Goal: Information Seeking & Learning: Learn about a topic

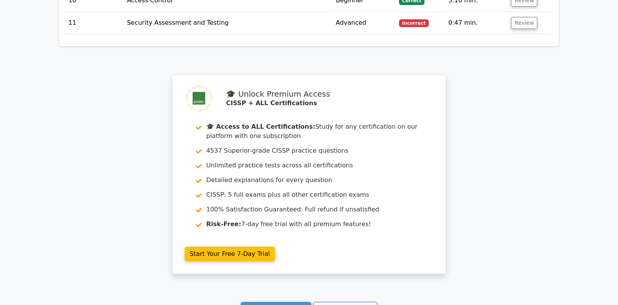
scroll to position [1431, 0]
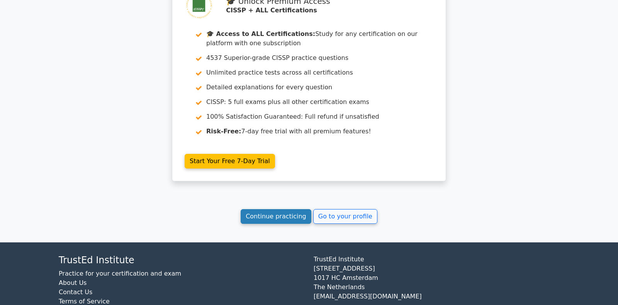
click at [268, 209] on link "Continue practicing" at bounding box center [276, 216] width 71 height 15
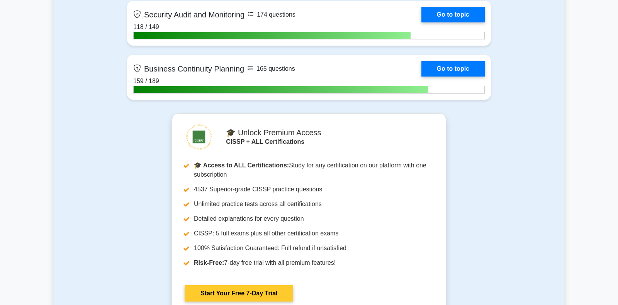
scroll to position [2028, 0]
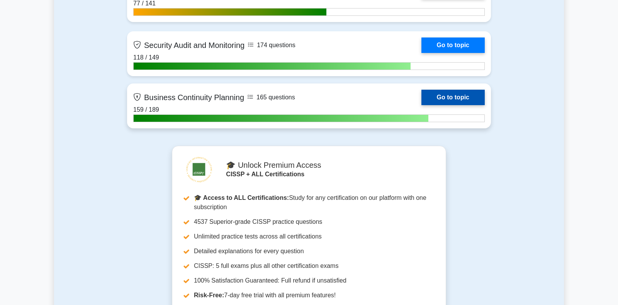
click at [440, 97] on link "Go to topic" at bounding box center [452, 97] width 63 height 15
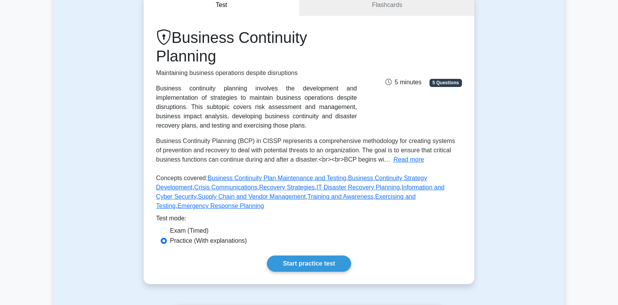
scroll to position [203, 0]
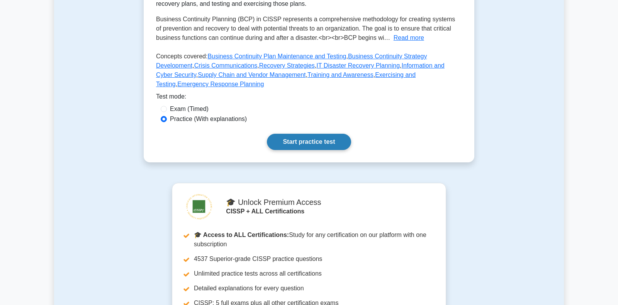
click at [312, 134] on link "Start practice test" at bounding box center [309, 142] width 84 height 16
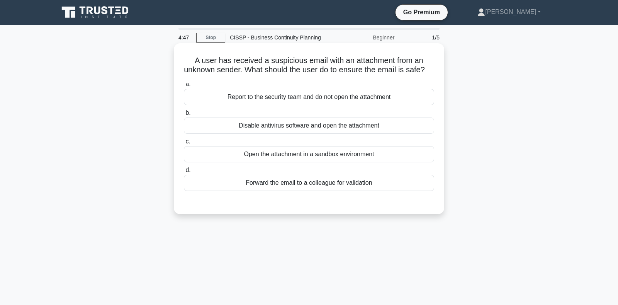
click at [341, 102] on div "Report to the security team and do not open the attachment" at bounding box center [309, 97] width 250 height 16
click at [184, 87] on input "a. Report to the security team and do not open the attachment" at bounding box center [184, 84] width 0 height 5
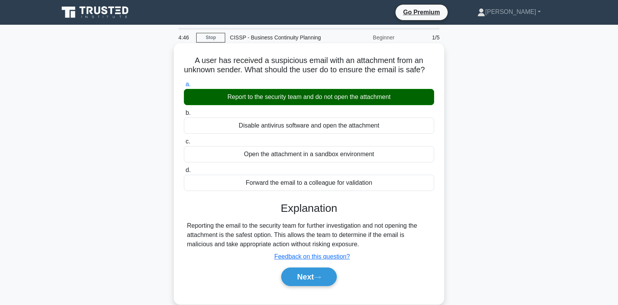
scroll to position [112, 0]
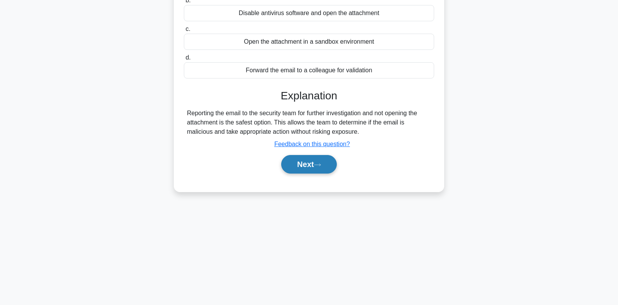
click at [317, 165] on icon at bounding box center [317, 165] width 7 height 4
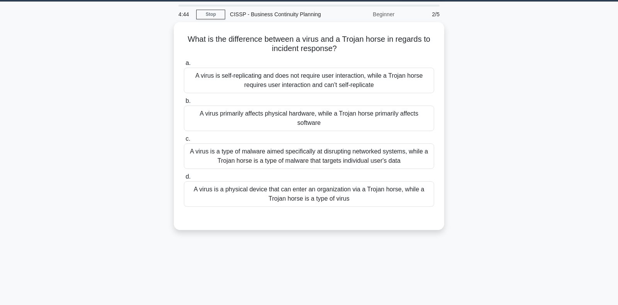
scroll to position [0, 0]
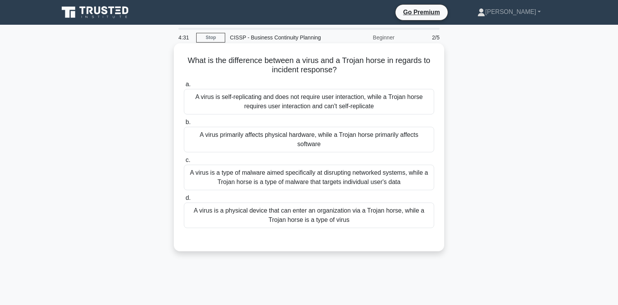
click at [306, 105] on div "A virus is self-replicating and does not require user interaction, while a Troj…" at bounding box center [309, 101] width 250 height 25
click at [184, 87] on input "a. A virus is self-replicating and does not require user interaction, while a T…" at bounding box center [184, 84] width 0 height 5
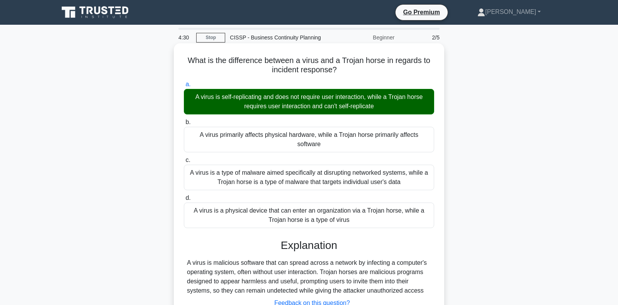
scroll to position [112, 0]
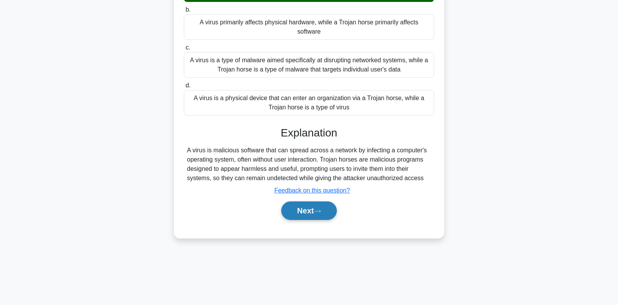
click at [302, 201] on button "Next" at bounding box center [308, 210] width 55 height 19
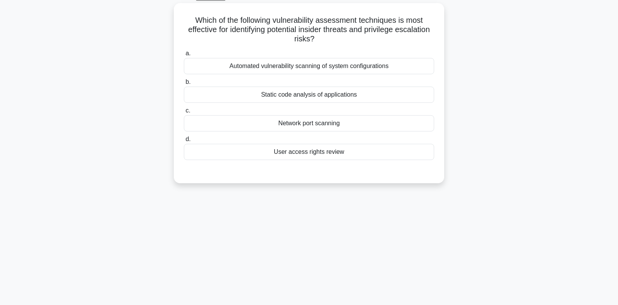
scroll to position [0, 0]
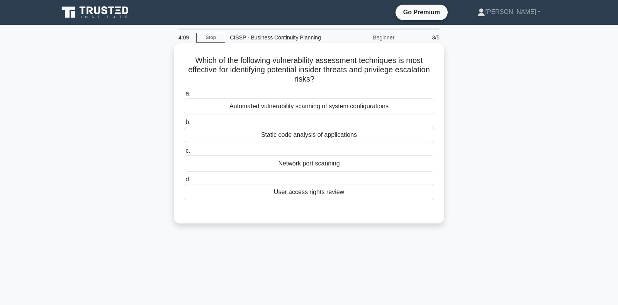
drag, startPoint x: 242, startPoint y: 73, endPoint x: 343, endPoint y: 84, distance: 101.1
click at [343, 84] on h5 "Which of the following vulnerability assessment techniques is most effective fo…" at bounding box center [309, 70] width 252 height 29
click at [299, 194] on div "User access rights review" at bounding box center [309, 192] width 250 height 16
click at [184, 182] on input "d. User access rights review" at bounding box center [184, 179] width 0 height 5
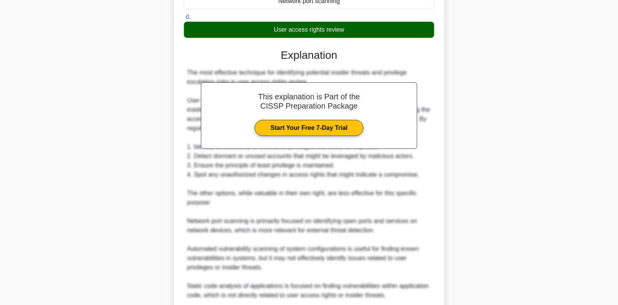
scroll to position [264, 0]
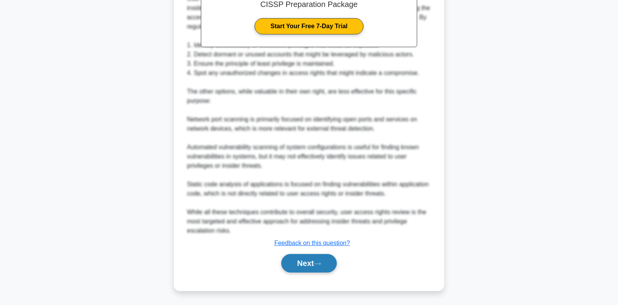
click at [319, 258] on button "Next" at bounding box center [308, 263] width 55 height 19
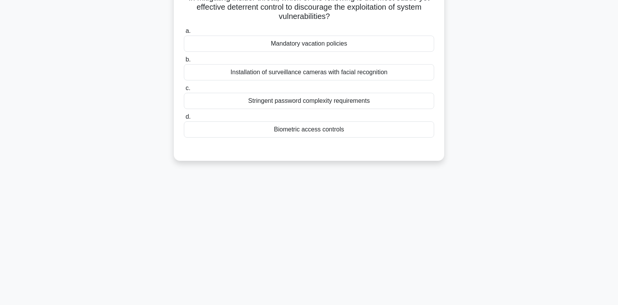
scroll to position [31, 0]
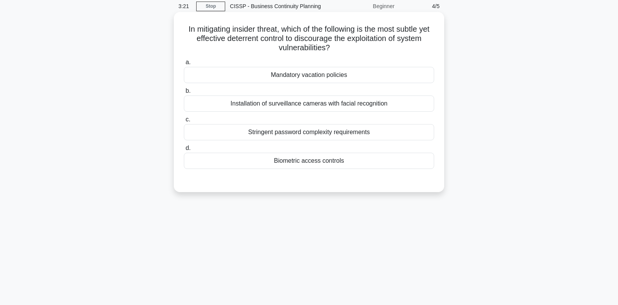
drag, startPoint x: 252, startPoint y: 30, endPoint x: 361, endPoint y: 48, distance: 110.4
click at [361, 48] on h5 "In mitigating insider threat, which of the following is the most subtle yet eff…" at bounding box center [309, 38] width 252 height 29
click at [326, 107] on div "Installation of surveillance cameras with facial recognition" at bounding box center [309, 103] width 250 height 16
click at [184, 93] on input "b. Installation of surveillance cameras with facial recognition" at bounding box center [184, 90] width 0 height 5
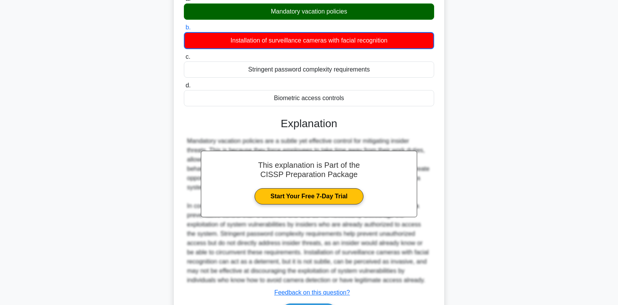
scroll to position [144, 0]
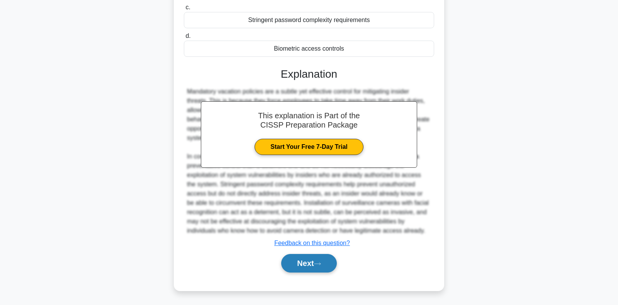
click at [299, 263] on button "Next" at bounding box center [308, 263] width 55 height 19
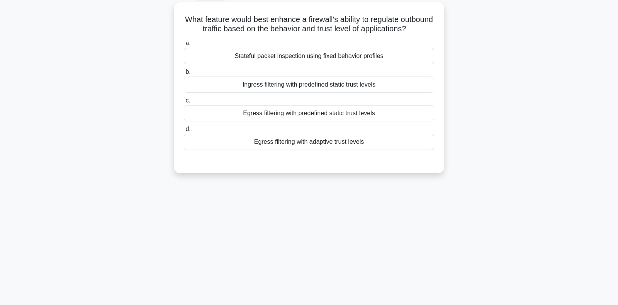
scroll to position [0, 0]
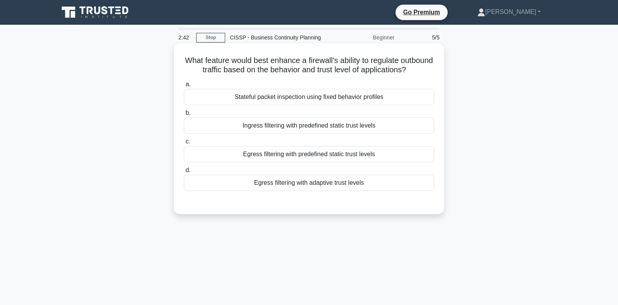
drag, startPoint x: 265, startPoint y: 73, endPoint x: 436, endPoint y: 75, distance: 171.9
click at [436, 75] on div "What feature would best enhance a firewall's ability to regulate outbound traff…" at bounding box center [309, 128] width 264 height 165
click at [322, 158] on div "Egress filtering with predefined static trust levels" at bounding box center [309, 154] width 250 height 16
click at [184, 144] on input "c. Egress filtering with predefined static trust levels" at bounding box center [184, 141] width 0 height 5
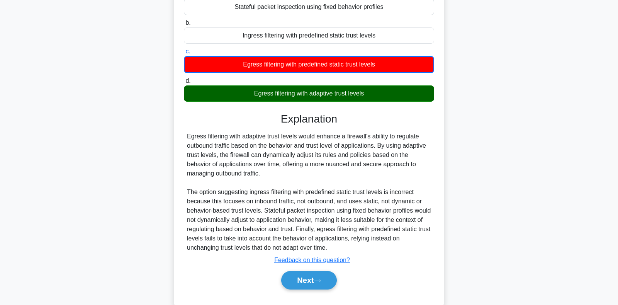
scroll to position [112, 0]
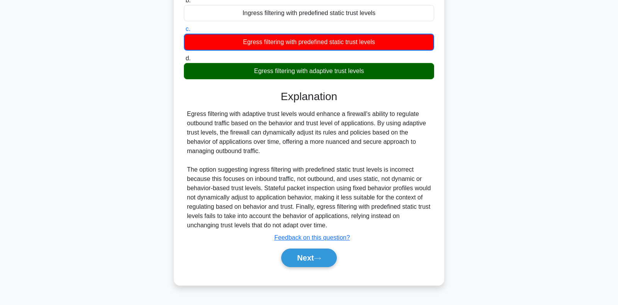
drag, startPoint x: 222, startPoint y: 136, endPoint x: 394, endPoint y: 152, distance: 172.6
click at [394, 152] on div "Egress filtering with adaptive trust levels would enhance a firewall's ability …" at bounding box center [309, 169] width 244 height 120
click at [309, 261] on button "Next" at bounding box center [308, 257] width 55 height 19
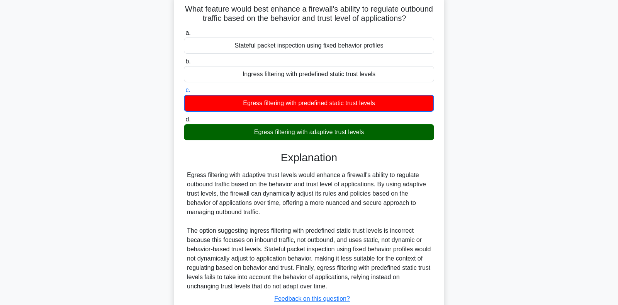
scroll to position [0, 0]
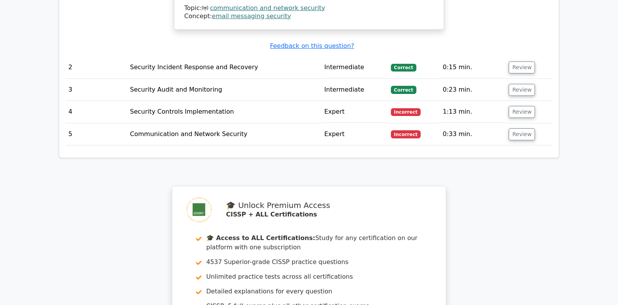
scroll to position [811, 0]
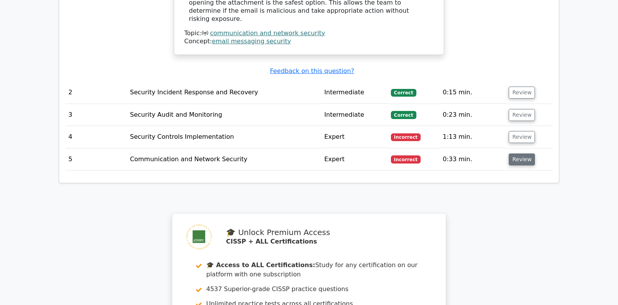
click at [522, 153] on button "Review" at bounding box center [522, 159] width 26 height 12
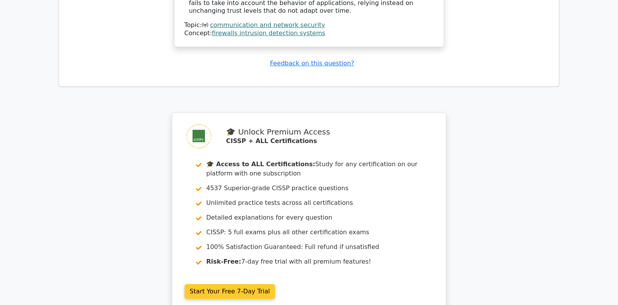
scroll to position [1380, 0]
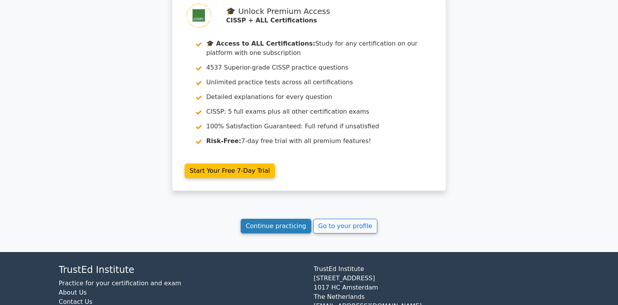
click at [299, 219] on link "Continue practicing" at bounding box center [276, 226] width 71 height 15
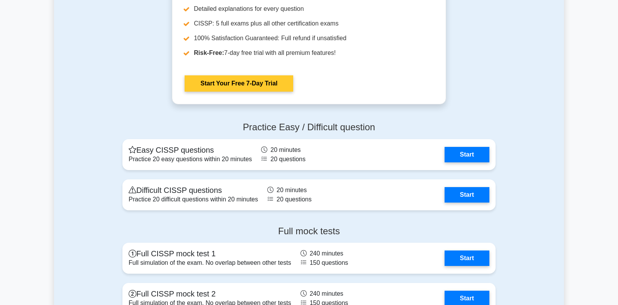
scroll to position [2312, 0]
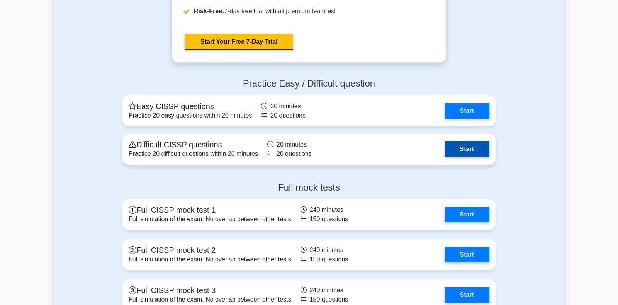
click at [461, 146] on link "Start" at bounding box center [467, 148] width 45 height 15
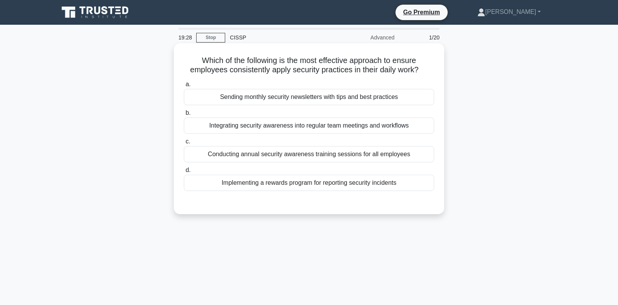
click at [285, 124] on div "Integrating security awareness into regular team meetings and workflows" at bounding box center [309, 125] width 250 height 16
click at [184, 115] on input "b. Integrating security awareness into regular team meetings and workflows" at bounding box center [184, 112] width 0 height 5
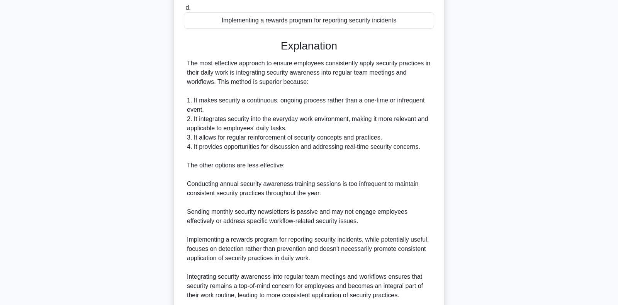
scroll to position [227, 0]
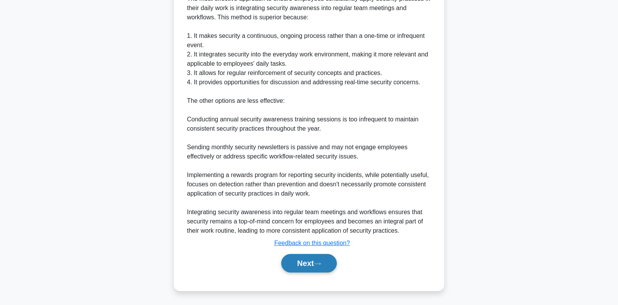
click at [310, 263] on button "Next" at bounding box center [308, 263] width 55 height 19
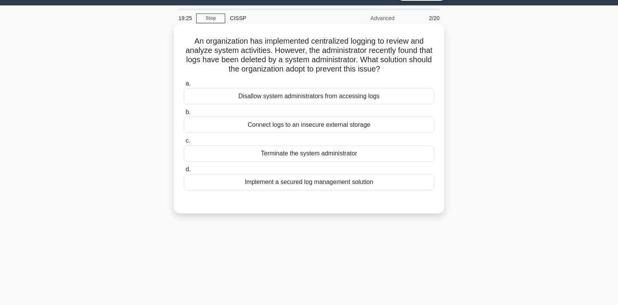
scroll to position [0, 0]
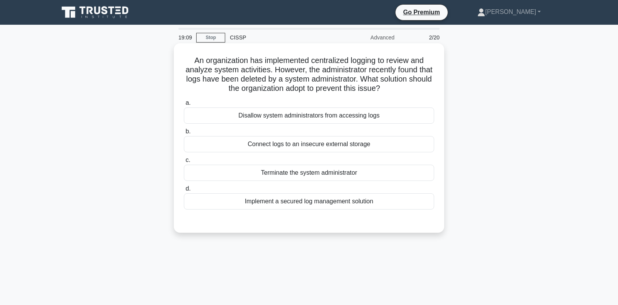
click at [268, 200] on div "Implement a secured log management solution" at bounding box center [309, 201] width 250 height 16
click at [184, 191] on input "d. Implement a secured log management solution" at bounding box center [184, 188] width 0 height 5
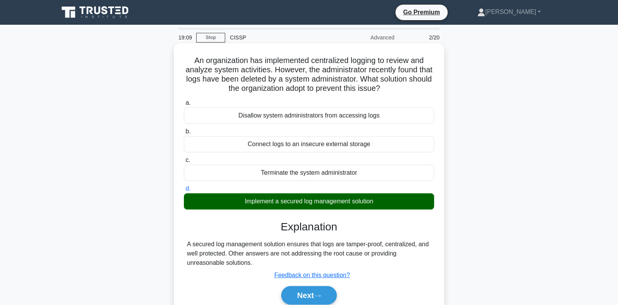
scroll to position [112, 0]
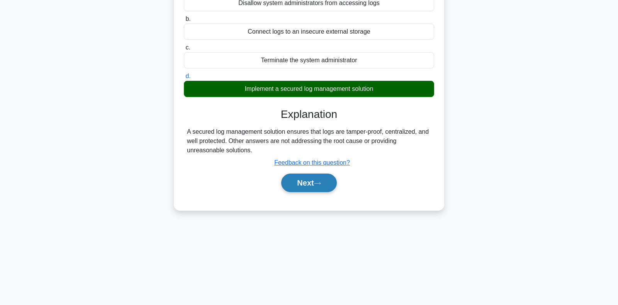
click at [307, 182] on button "Next" at bounding box center [308, 182] width 55 height 19
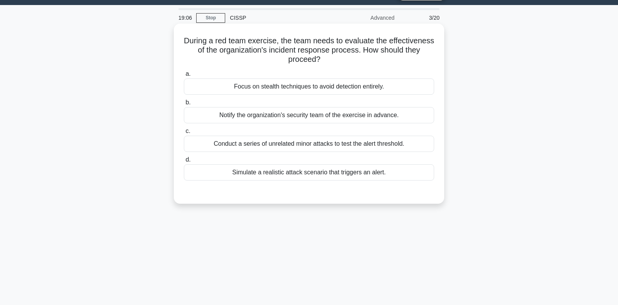
scroll to position [0, 0]
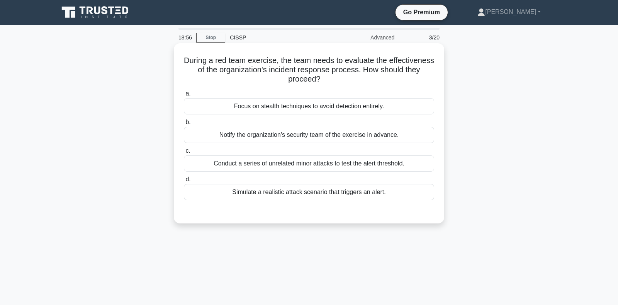
drag, startPoint x: 209, startPoint y: 71, endPoint x: 322, endPoint y: 77, distance: 112.9
click at [322, 77] on h5 "During a red team exercise, the team needs to evaluate the effectiveness of the…" at bounding box center [309, 70] width 252 height 29
click at [331, 195] on div "Simulate a realistic attack scenario that triggers an alert." at bounding box center [309, 192] width 250 height 16
click at [184, 182] on input "d. Simulate a realistic attack scenario that triggers an alert." at bounding box center [184, 179] width 0 height 5
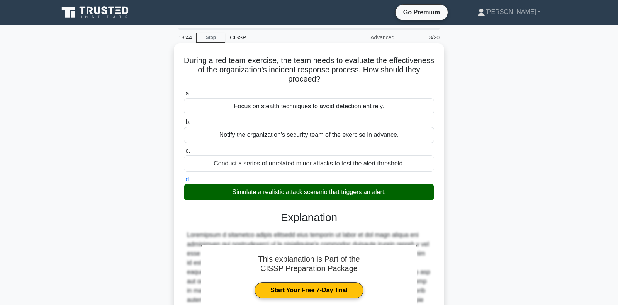
scroll to position [134, 0]
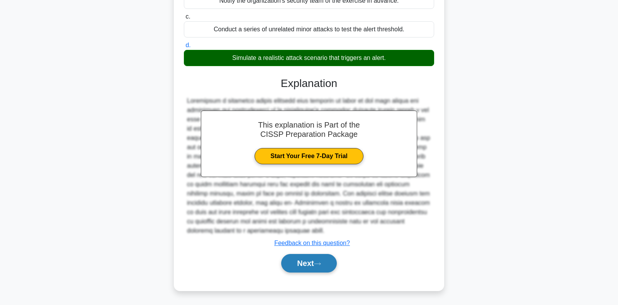
click at [304, 264] on button "Next" at bounding box center [308, 263] width 55 height 19
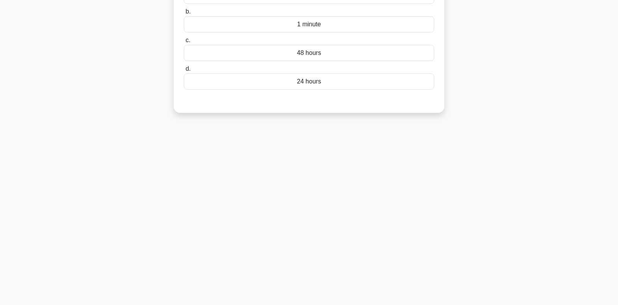
scroll to position [31, 0]
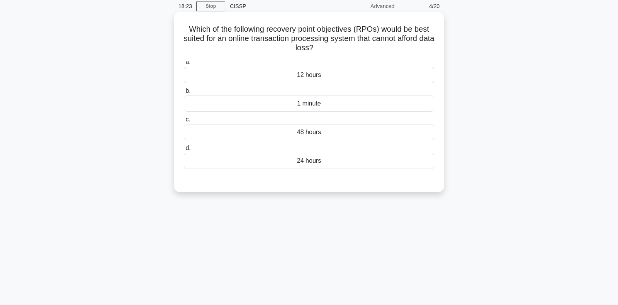
click at [305, 105] on div "1 minute" at bounding box center [309, 103] width 250 height 16
click at [184, 93] on input "b. 1 minute" at bounding box center [184, 90] width 0 height 5
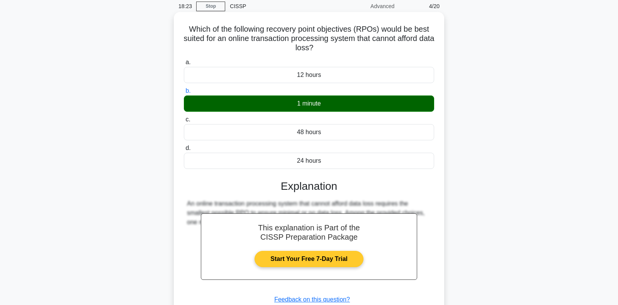
scroll to position [112, 0]
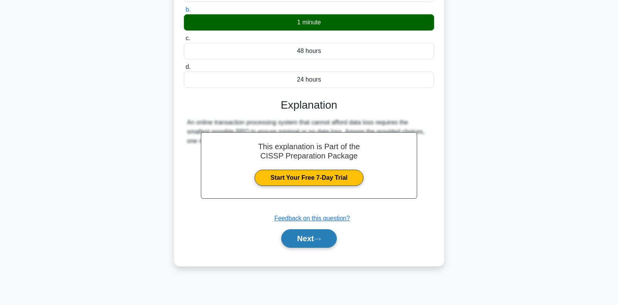
click at [299, 241] on button "Next" at bounding box center [308, 238] width 55 height 19
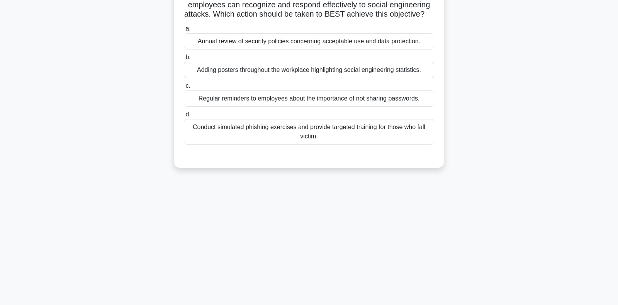
scroll to position [31, 0]
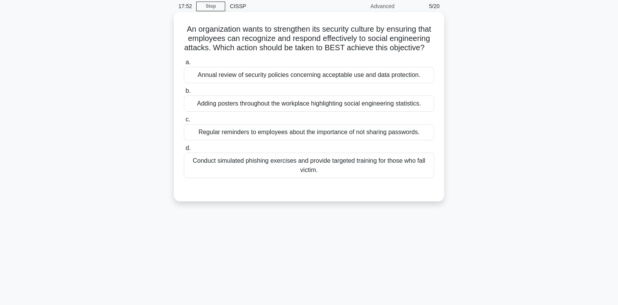
click at [294, 161] on div "Conduct simulated phishing exercises and provide targeted training for those wh…" at bounding box center [309, 165] width 250 height 25
click at [184, 151] on input "d. Conduct simulated phishing exercises and provide targeted training for those…" at bounding box center [184, 148] width 0 height 5
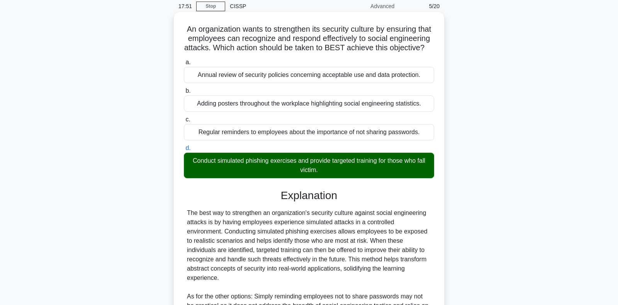
scroll to position [171, 0]
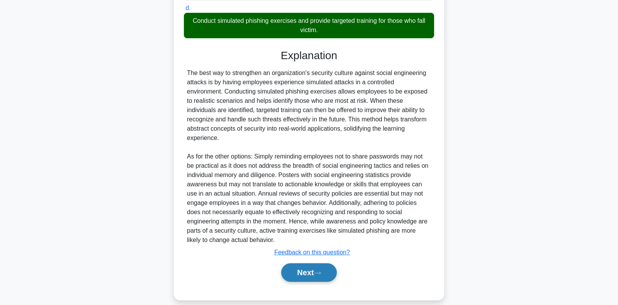
click at [317, 263] on button "Next" at bounding box center [308, 272] width 55 height 19
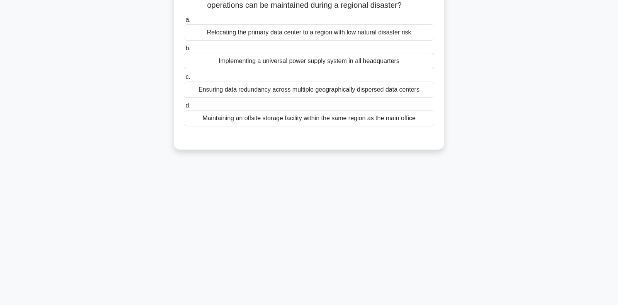
scroll to position [31, 0]
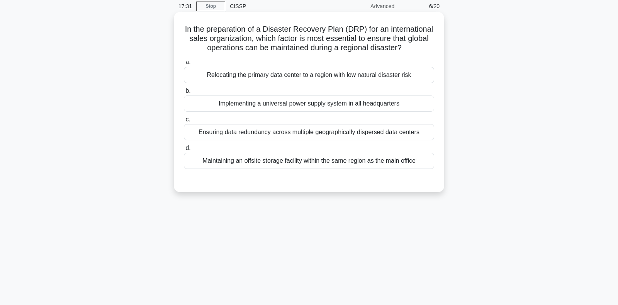
click at [229, 134] on div "Ensuring data redundancy across multiple geographically dispersed data centers" at bounding box center [309, 132] width 250 height 16
click at [184, 122] on input "c. Ensuring data redundancy across multiple geographically dispersed data cente…" at bounding box center [184, 119] width 0 height 5
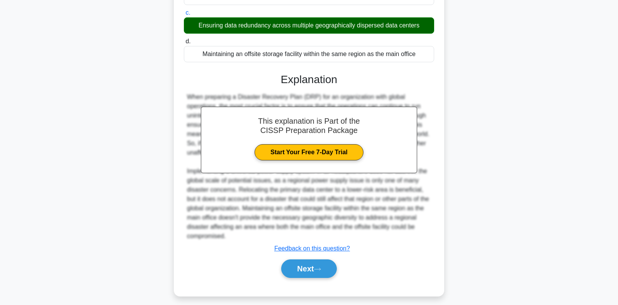
scroll to position [143, 0]
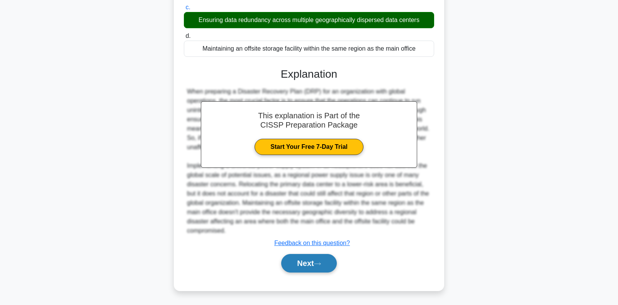
click at [308, 263] on button "Next" at bounding box center [308, 263] width 55 height 19
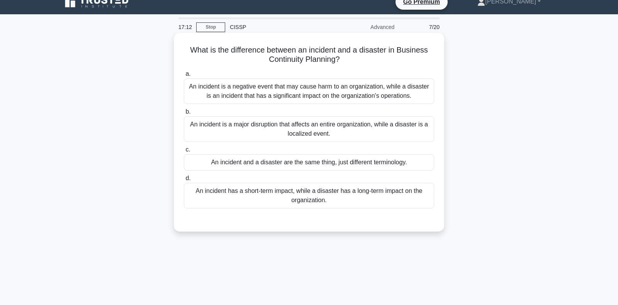
scroll to position [0, 0]
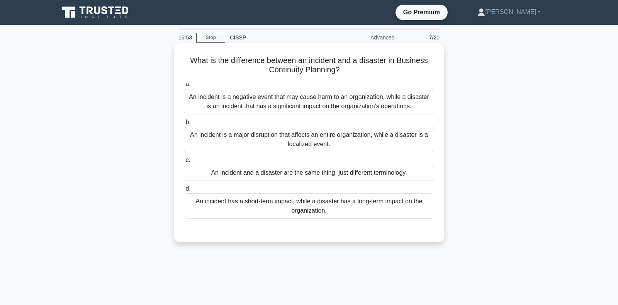
click at [339, 109] on div "An incident is a negative event that may cause harm to an organization, while a…" at bounding box center [309, 101] width 250 height 25
click at [184, 87] on input "a. An incident is a negative event that may cause harm to an organization, whil…" at bounding box center [184, 84] width 0 height 5
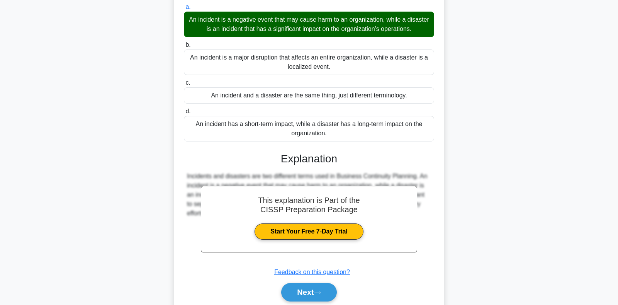
scroll to position [112, 0]
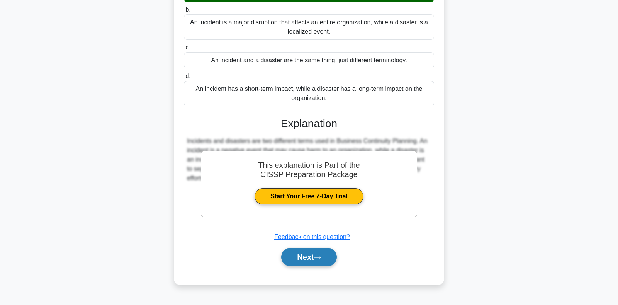
click at [305, 257] on button "Next" at bounding box center [308, 257] width 55 height 19
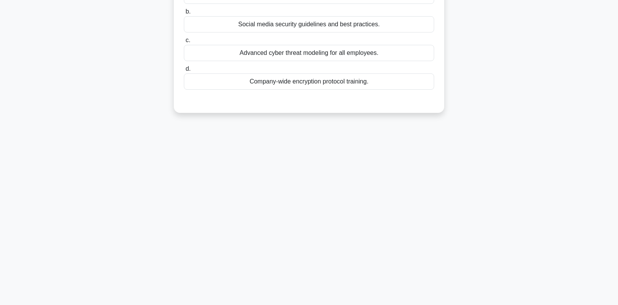
scroll to position [0, 0]
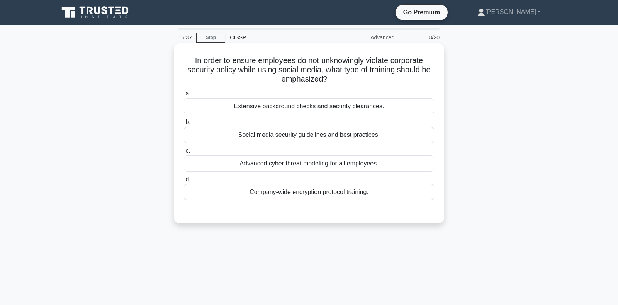
click at [339, 139] on div "Social media security guidelines and best practices." at bounding box center [309, 135] width 250 height 16
click at [184, 125] on input "b. Social media security guidelines and best practices." at bounding box center [184, 122] width 0 height 5
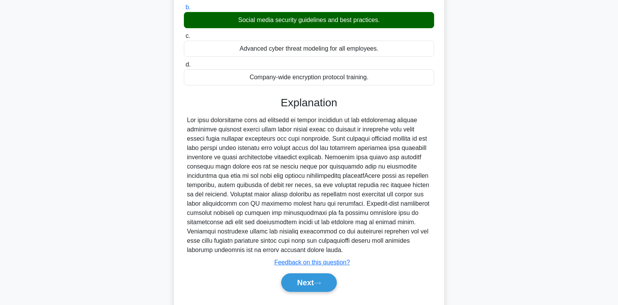
scroll to position [134, 0]
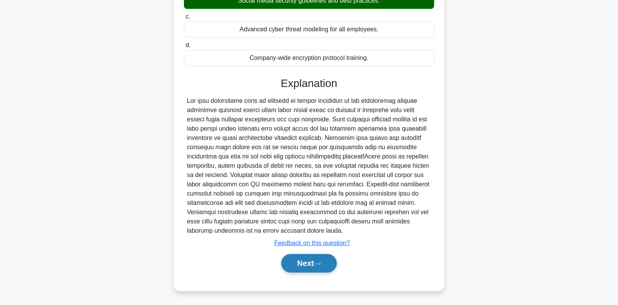
click at [313, 258] on button "Next" at bounding box center [308, 263] width 55 height 19
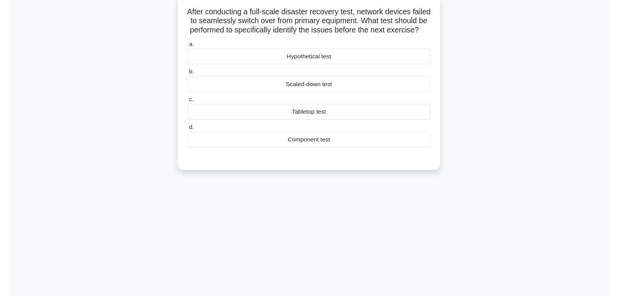
scroll to position [0, 0]
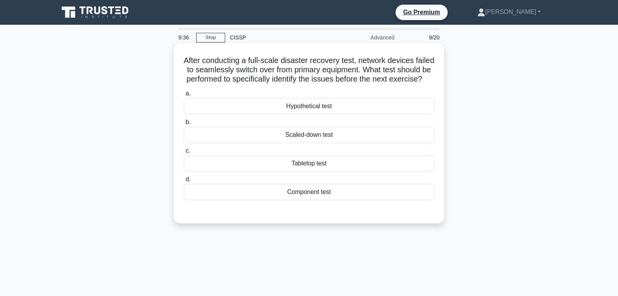
click at [294, 193] on div "Component test" at bounding box center [309, 192] width 250 height 16
click at [184, 182] on input "d. Component test" at bounding box center [184, 179] width 0 height 5
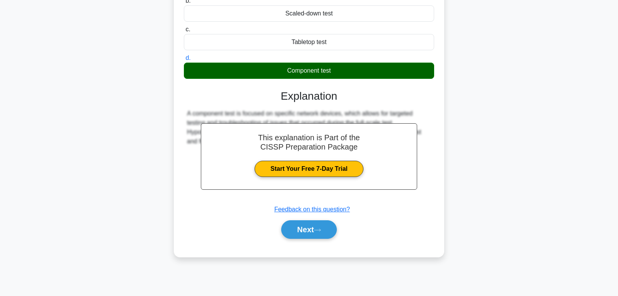
scroll to position [122, 0]
click at [300, 231] on button "Next" at bounding box center [308, 229] width 55 height 19
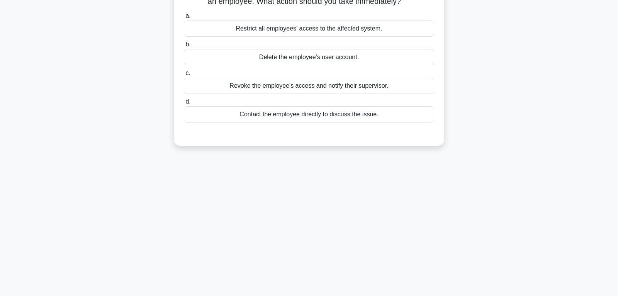
scroll to position [41, 0]
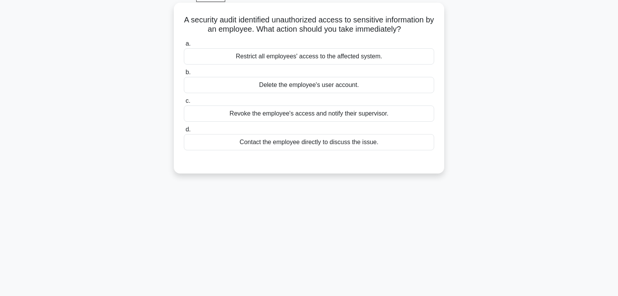
click at [277, 144] on div "Contact the employee directly to discuss the issue." at bounding box center [309, 142] width 250 height 16
click at [184, 132] on input "d. Contact the employee directly to discuss the issue." at bounding box center [184, 129] width 0 height 5
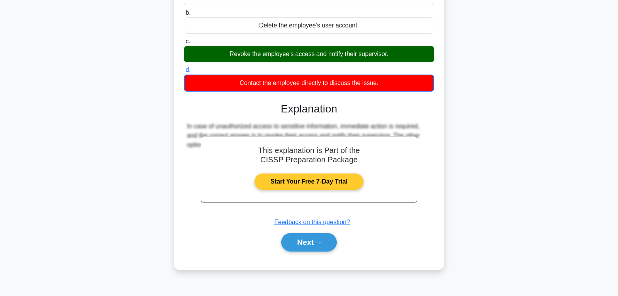
scroll to position [122, 0]
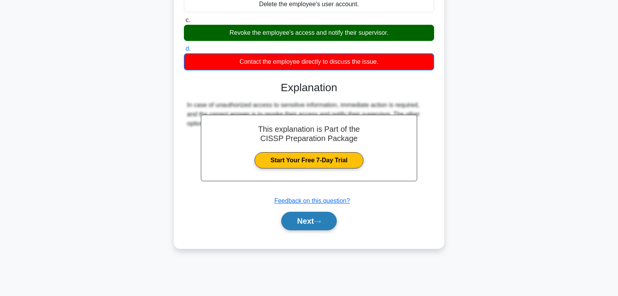
click at [319, 218] on button "Next" at bounding box center [308, 221] width 55 height 19
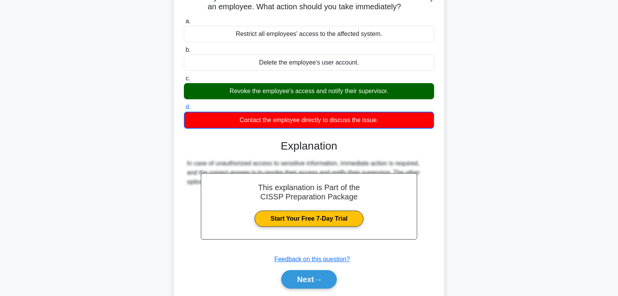
scroll to position [0, 0]
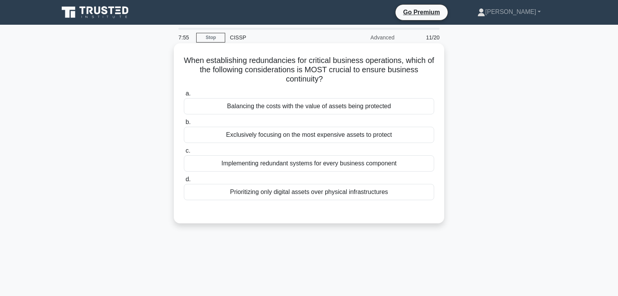
click at [282, 105] on div "Balancing the costs with the value of assets being protected" at bounding box center [309, 106] width 250 height 16
click at [184, 96] on input "a. Balancing the costs with the value of assets being protected" at bounding box center [184, 93] width 0 height 5
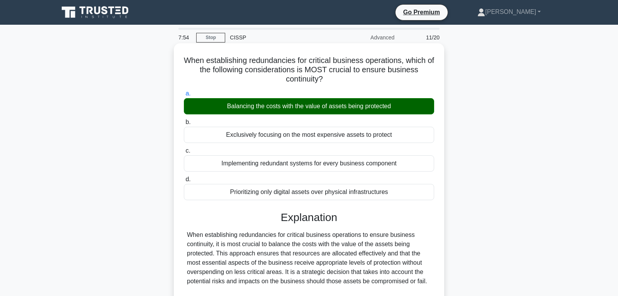
scroll to position [143, 0]
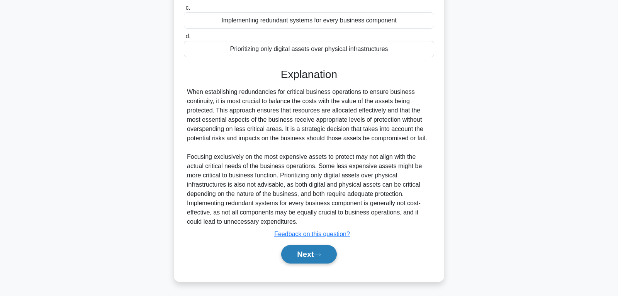
click at [304, 253] on button "Next" at bounding box center [308, 254] width 55 height 19
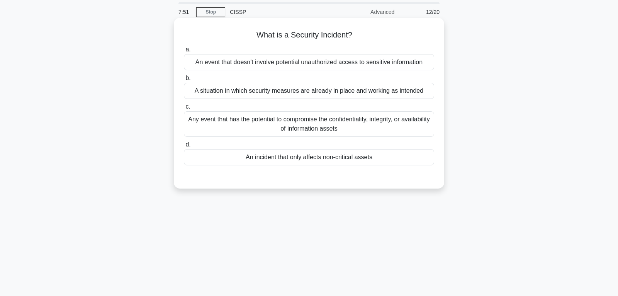
scroll to position [0, 0]
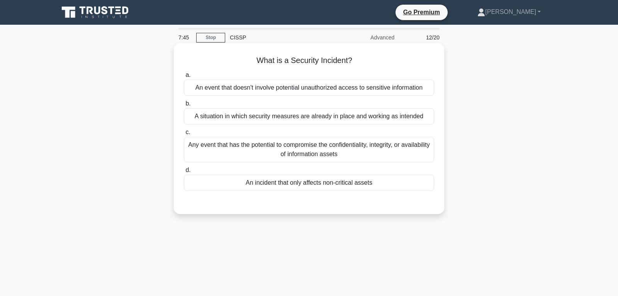
click at [272, 157] on div "Any event that has the potential to compromise the confidentiality, integrity, …" at bounding box center [309, 149] width 250 height 25
click at [184, 135] on input "c. Any event that has the potential to compromise the confidentiality, integrit…" at bounding box center [184, 132] width 0 height 5
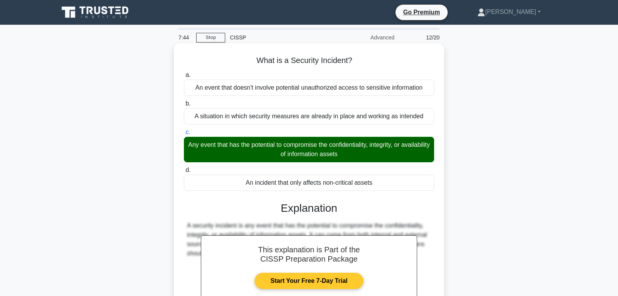
scroll to position [122, 0]
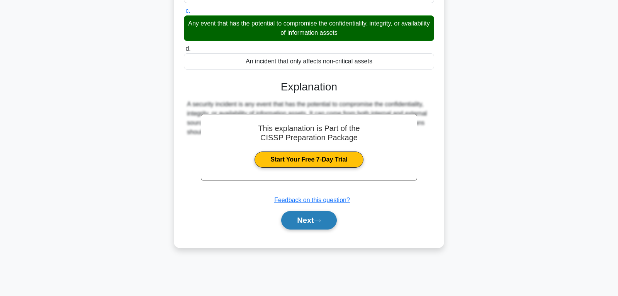
click at [293, 219] on button "Next" at bounding box center [308, 220] width 55 height 19
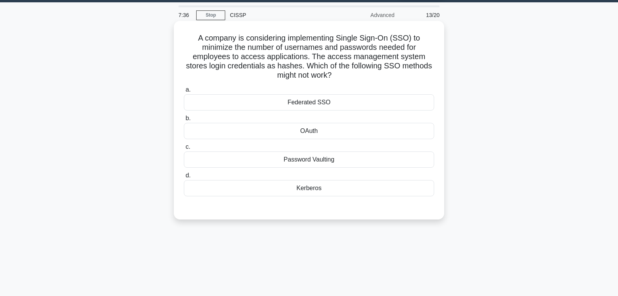
scroll to position [0, 0]
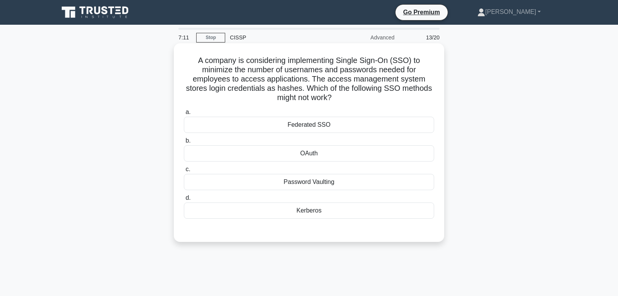
click at [311, 188] on div "Password Vaulting" at bounding box center [309, 182] width 250 height 16
click at [184, 172] on input "c. Password Vaulting" at bounding box center [184, 169] width 0 height 5
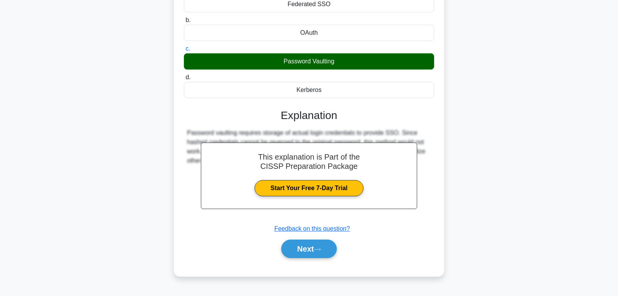
scroll to position [122, 0]
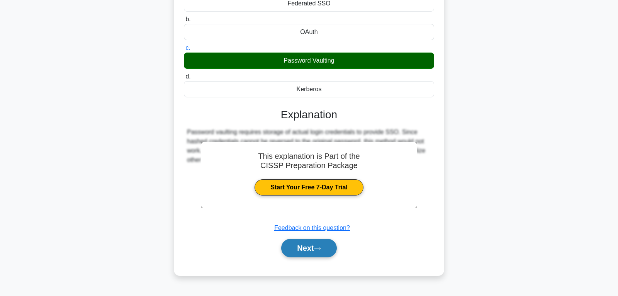
click at [305, 248] on button "Next" at bounding box center [308, 248] width 55 height 19
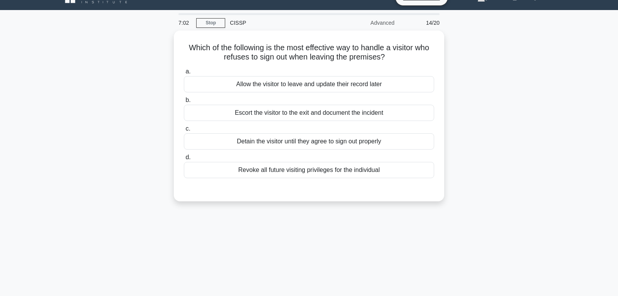
scroll to position [0, 0]
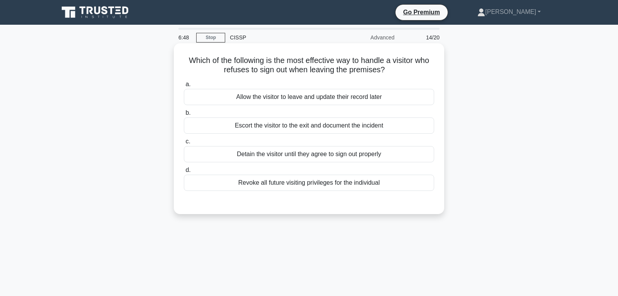
click at [282, 129] on div "Escort the visitor to the exit and document the incident" at bounding box center [309, 125] width 250 height 16
click at [184, 115] on input "b. Escort the visitor to the exit and document the incident" at bounding box center [184, 112] width 0 height 5
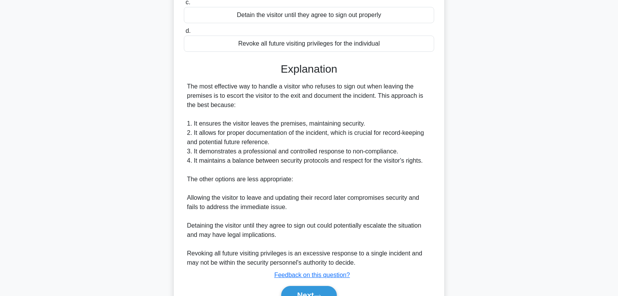
scroll to position [162, 0]
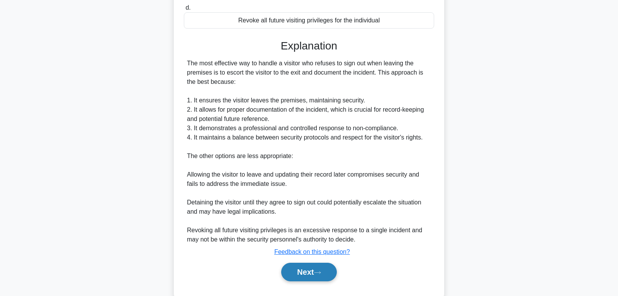
click at [308, 269] on button "Next" at bounding box center [308, 272] width 55 height 19
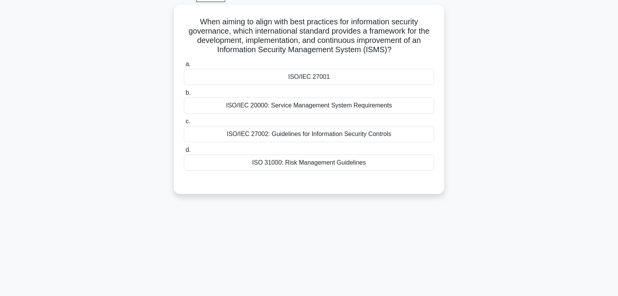
scroll to position [0, 0]
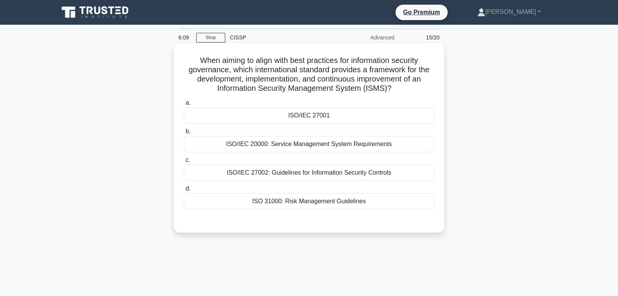
click at [303, 119] on div "ISO/IEC 27001" at bounding box center [309, 115] width 250 height 16
click at [184, 105] on input "a. ISO/IEC 27001" at bounding box center [184, 102] width 0 height 5
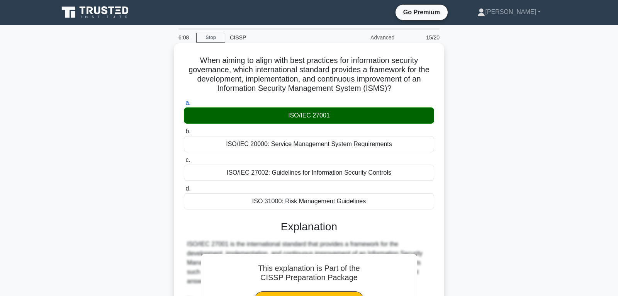
scroll to position [124, 0]
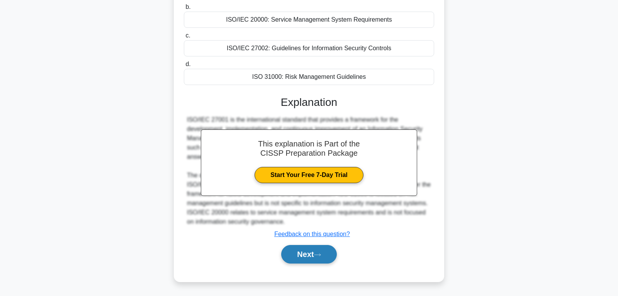
click at [320, 253] on icon at bounding box center [317, 255] width 7 height 4
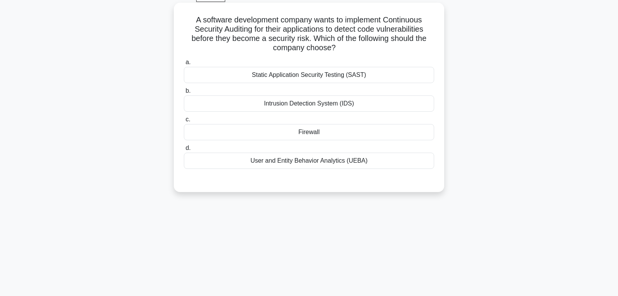
scroll to position [41, 0]
drag, startPoint x: 237, startPoint y: 39, endPoint x: 338, endPoint y: 49, distance: 101.3
click at [338, 49] on h5 "A software development company wants to implement Continuous Security Auditing …" at bounding box center [309, 34] width 252 height 38
click at [260, 25] on h5 "A software development company wants to implement Continuous Security Auditing …" at bounding box center [309, 34] width 252 height 38
drag, startPoint x: 272, startPoint y: 47, endPoint x: 330, endPoint y: 46, distance: 57.9
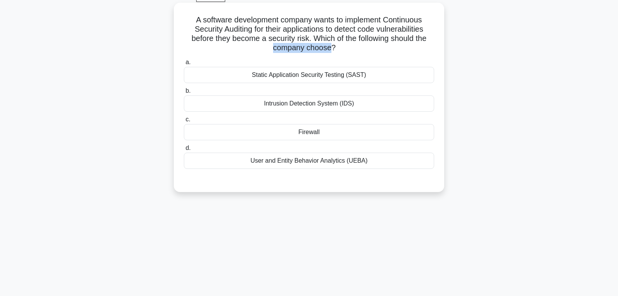
click at [330, 46] on h5 "A software development company wants to implement Continuous Security Auditing …" at bounding box center [309, 34] width 252 height 38
click at [261, 21] on h5 "A software development company wants to implement Continuous Security Auditing …" at bounding box center [309, 34] width 252 height 38
drag, startPoint x: 228, startPoint y: 32, endPoint x: 343, endPoint y: 46, distance: 115.8
click at [343, 46] on h5 "A software development company wants to implement Continuous Security Auditing …" at bounding box center [309, 34] width 252 height 38
click at [264, 20] on h5 "A software development company wants to implement Continuous Security Auditing …" at bounding box center [309, 34] width 252 height 38
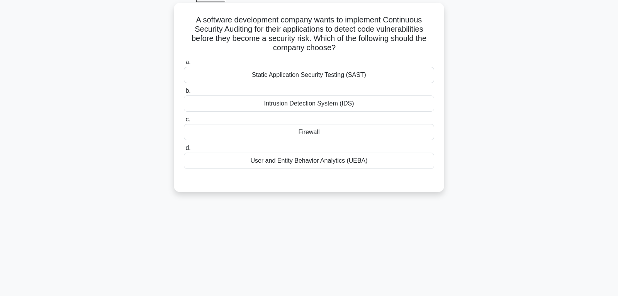
click at [286, 161] on div "User and Entity Behavior Analytics (UEBA)" at bounding box center [309, 161] width 250 height 16
click at [184, 151] on input "d. User and Entity Behavior Analytics (UEBA)" at bounding box center [184, 148] width 0 height 5
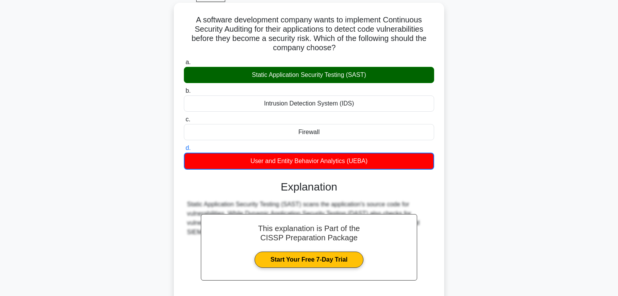
drag, startPoint x: 195, startPoint y: 20, endPoint x: 404, endPoint y: 163, distance: 252.8
click at [404, 163] on div "A software development company wants to implement Continuous Security Auditing …" at bounding box center [309, 175] width 264 height 339
copy div "a. Static Application Security Testing (SAST) b. Intrusion Detection System (ID…"
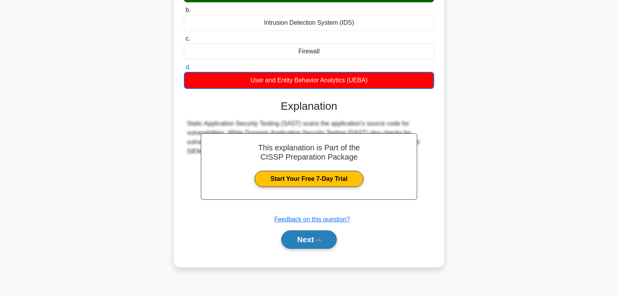
click at [290, 236] on button "Next" at bounding box center [308, 239] width 55 height 19
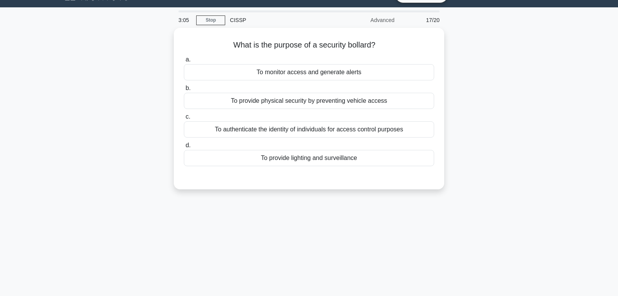
scroll to position [0, 0]
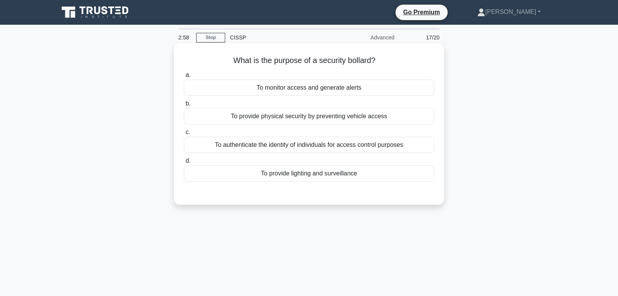
drag, startPoint x: 320, startPoint y: 61, endPoint x: 375, endPoint y: 55, distance: 55.9
click at [375, 56] on h5 "What is the purpose of a security bollard? .spinner_0XTQ{transform-origin:cente…" at bounding box center [309, 61] width 252 height 10
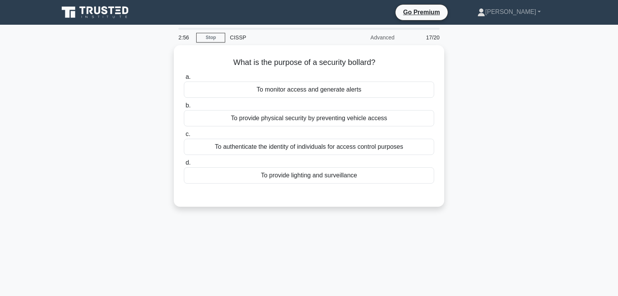
copy h5 "security bollard?"
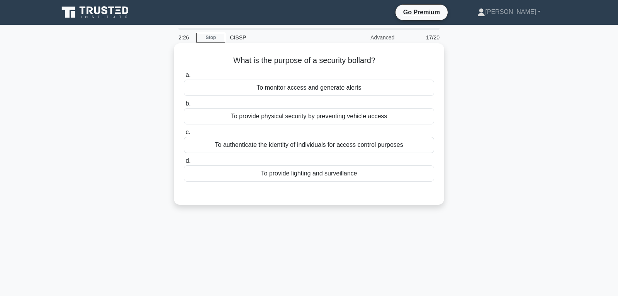
click at [255, 115] on div "To provide physical security by preventing vehicle access" at bounding box center [309, 116] width 250 height 16
click at [184, 106] on input "b. To provide physical security by preventing vehicle access" at bounding box center [184, 103] width 0 height 5
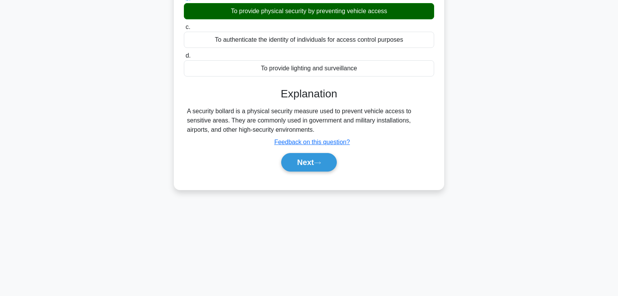
scroll to position [122, 0]
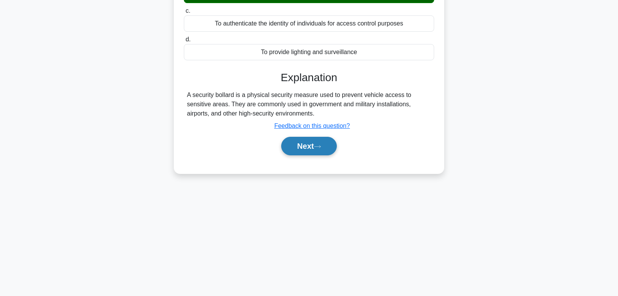
click at [300, 145] on button "Next" at bounding box center [308, 146] width 55 height 19
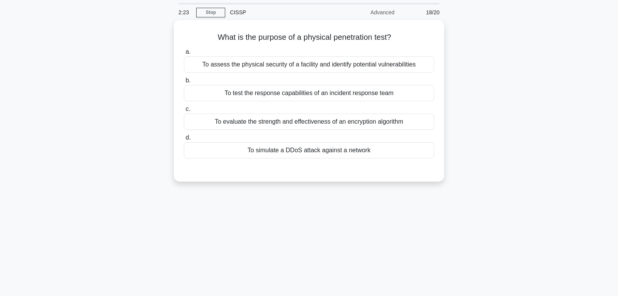
scroll to position [0, 0]
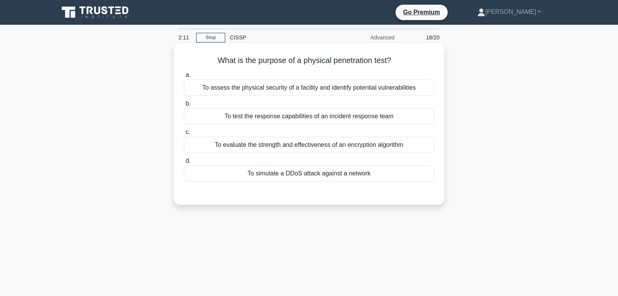
click at [236, 89] on div "To assess the physical security of a facility and identify potential vulnerabil…" at bounding box center [309, 88] width 250 height 16
click at [184, 78] on input "a. To assess the physical security of a facility and identify potential vulnera…" at bounding box center [184, 75] width 0 height 5
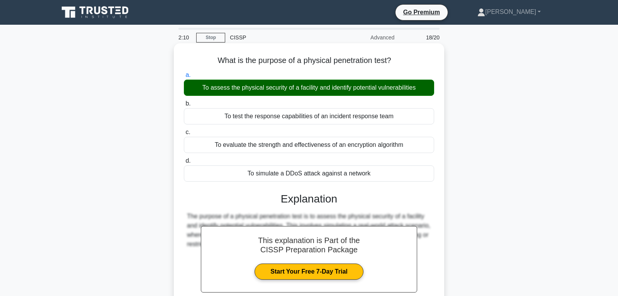
scroll to position [122, 0]
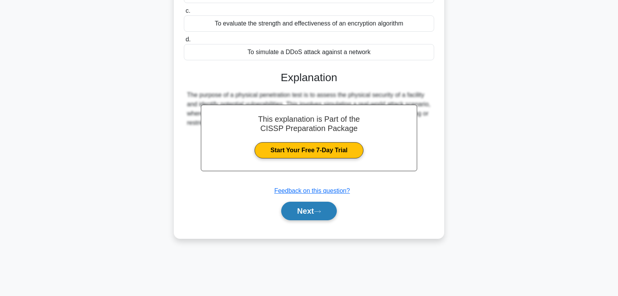
click at [293, 212] on button "Next" at bounding box center [308, 211] width 55 height 19
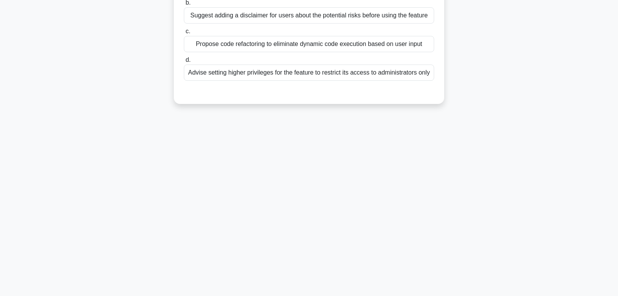
scroll to position [0, 0]
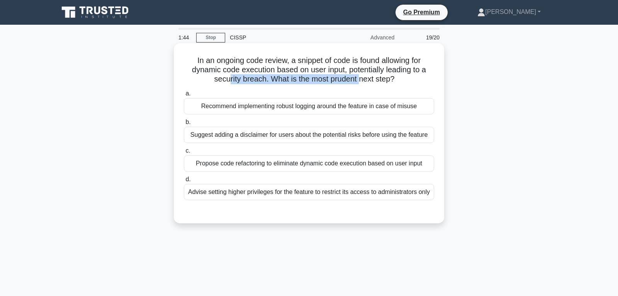
drag, startPoint x: 228, startPoint y: 75, endPoint x: 358, endPoint y: 78, distance: 129.8
click at [358, 78] on h5 "In an ongoing code review, a snippet of code is found allowing for dynamic code…" at bounding box center [309, 70] width 252 height 29
click at [343, 68] on h5 "In an ongoing code review, a snippet of code is found allowing for dynamic code…" at bounding box center [309, 70] width 252 height 29
drag, startPoint x: 278, startPoint y: 80, endPoint x: 392, endPoint y: 78, distance: 113.6
click at [392, 78] on h5 "In an ongoing code review, a snippet of code is found allowing for dynamic code…" at bounding box center [309, 70] width 252 height 29
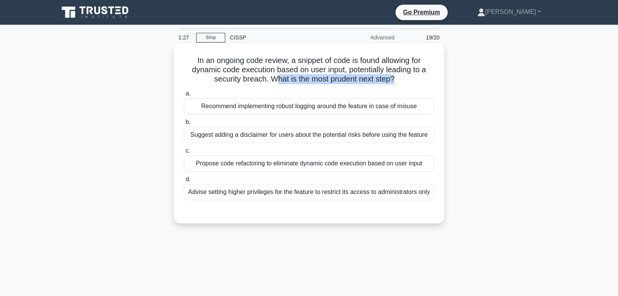
click at [294, 79] on h5 "In an ongoing code review, a snippet of code is found allowing for dynamic code…" at bounding box center [309, 70] width 252 height 29
click at [254, 165] on div "Propose code refactoring to eliminate dynamic code execution based on user input" at bounding box center [309, 163] width 250 height 16
click at [184, 153] on input "c. Propose code refactoring to eliminate dynamic code execution based on user i…" at bounding box center [184, 150] width 0 height 5
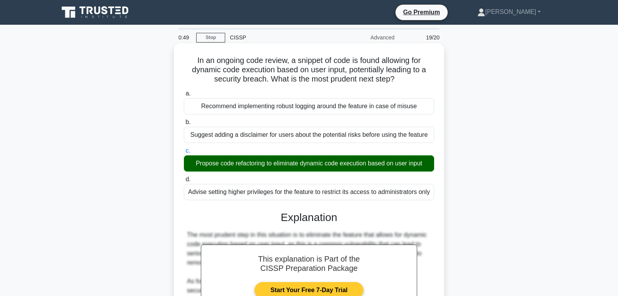
scroll to position [122, 0]
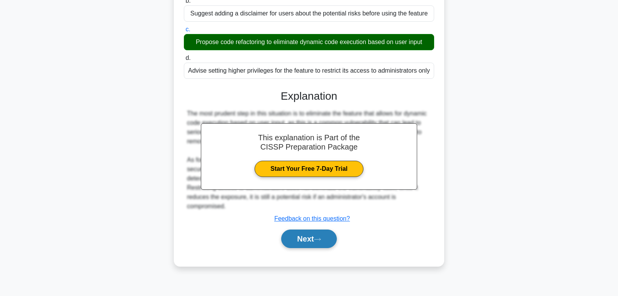
click at [300, 239] on button "Next" at bounding box center [308, 238] width 55 height 19
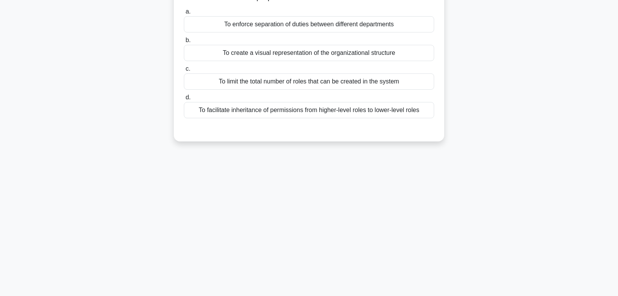
scroll to position [41, 0]
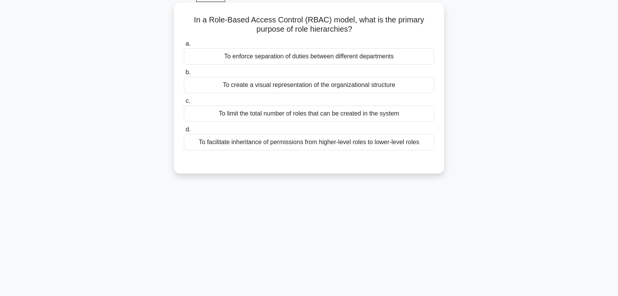
click at [307, 56] on div "To enforce separation of duties between different departments" at bounding box center [309, 56] width 250 height 16
click at [184, 46] on input "a. To enforce separation of duties between different departments" at bounding box center [184, 43] width 0 height 5
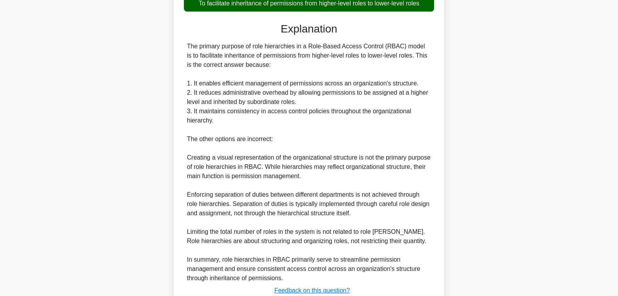
scroll to position [236, 0]
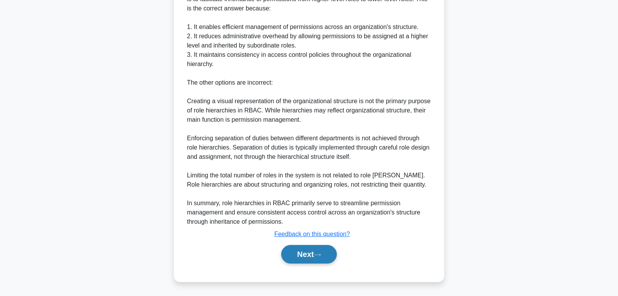
click at [304, 257] on button "Next" at bounding box center [308, 254] width 55 height 19
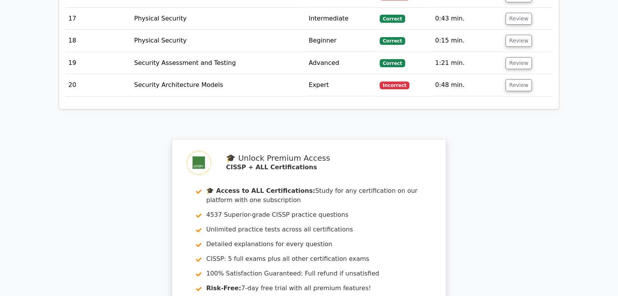
scroll to position [1695, 0]
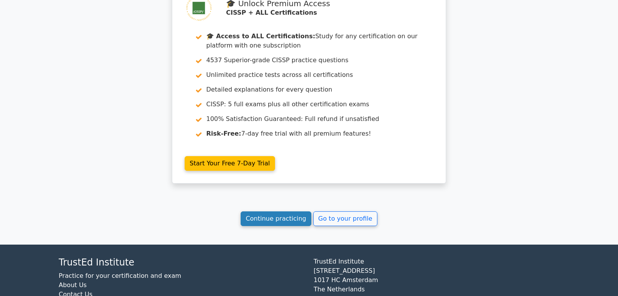
click at [281, 211] on link "Continue practicing" at bounding box center [276, 218] width 71 height 15
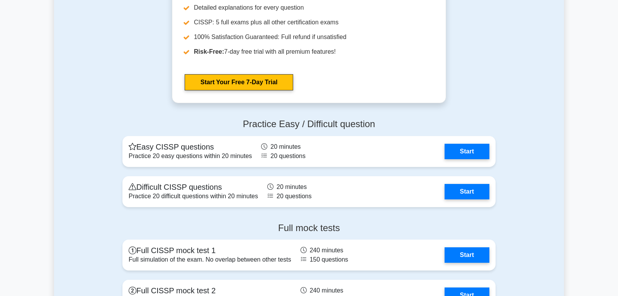
scroll to position [2312, 0]
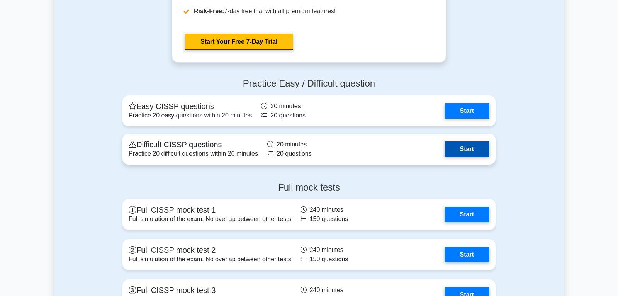
click at [465, 146] on link "Start" at bounding box center [467, 148] width 45 height 15
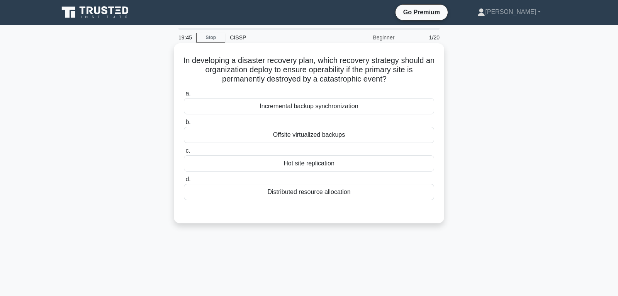
click at [299, 166] on div "Hot site replication" at bounding box center [309, 163] width 250 height 16
click at [184, 153] on input "c. Hot site replication" at bounding box center [184, 150] width 0 height 5
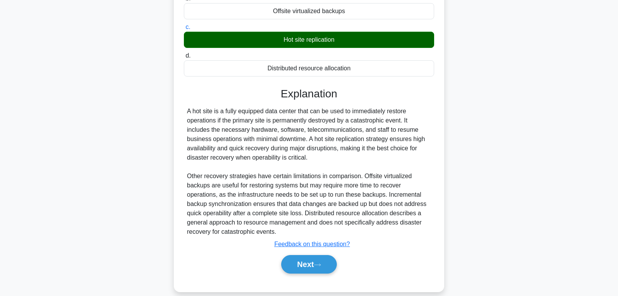
scroll to position [134, 0]
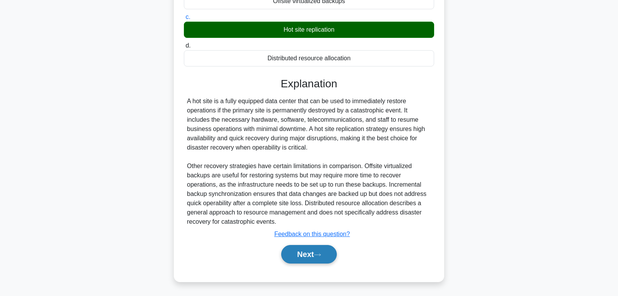
click at [319, 249] on button "Next" at bounding box center [308, 254] width 55 height 19
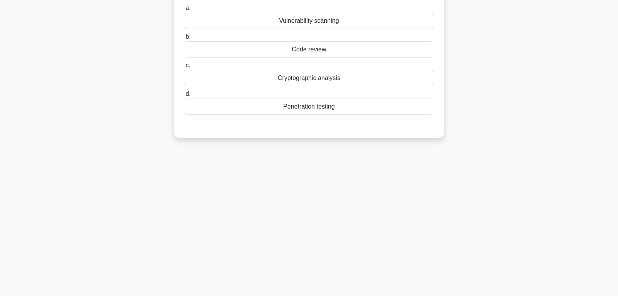
scroll to position [41, 0]
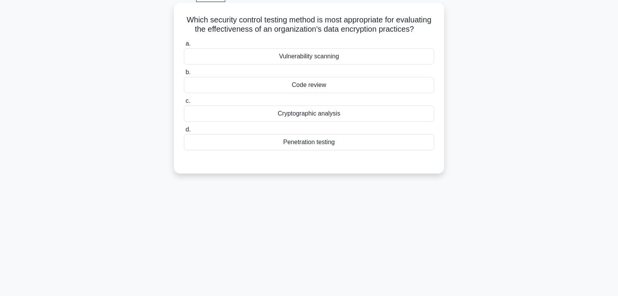
drag, startPoint x: 236, startPoint y: 32, endPoint x: 413, endPoint y: 32, distance: 176.9
click at [413, 32] on h5 "Which security control testing method is most appropriate for evaluating the ef…" at bounding box center [309, 24] width 252 height 19
click at [289, 118] on div "Cryptographic analysis" at bounding box center [309, 113] width 250 height 16
click at [184, 104] on input "c. Cryptographic analysis" at bounding box center [184, 100] width 0 height 5
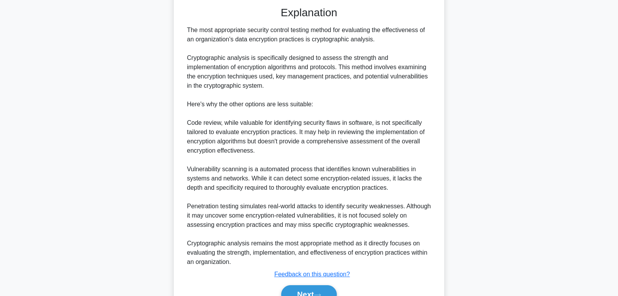
scroll to position [203, 0]
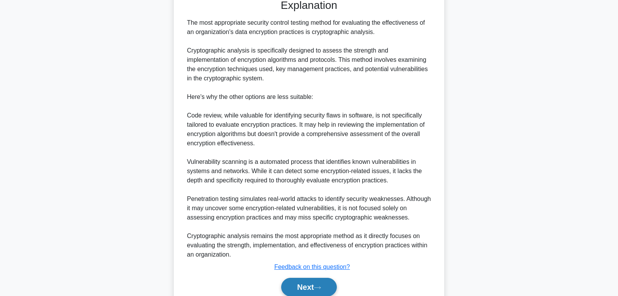
click at [291, 283] on button "Next" at bounding box center [308, 287] width 55 height 19
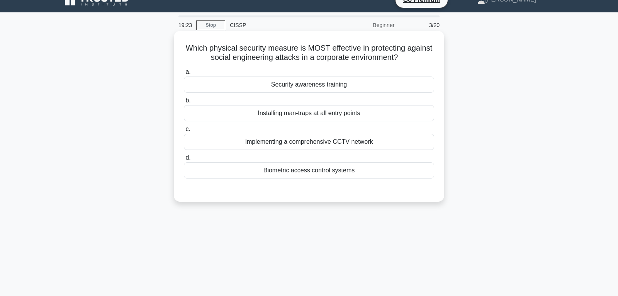
scroll to position [0, 0]
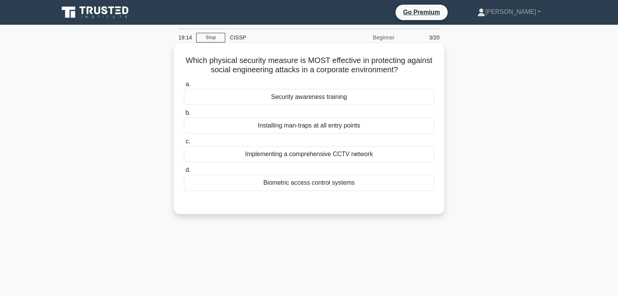
click at [292, 99] on div "Security awareness training" at bounding box center [309, 97] width 250 height 16
click at [184, 87] on input "a. Security awareness training" at bounding box center [184, 84] width 0 height 5
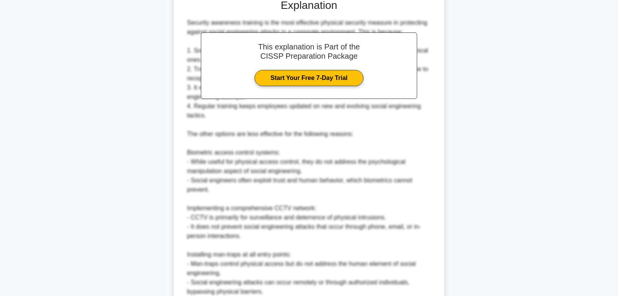
scroll to position [310, 0]
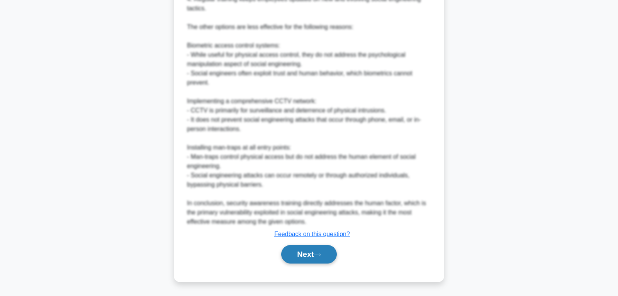
click at [306, 255] on button "Next" at bounding box center [308, 254] width 55 height 19
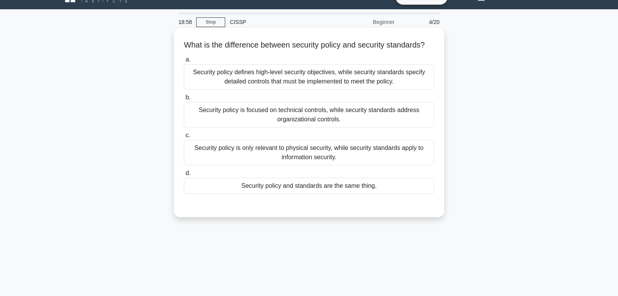
scroll to position [0, 0]
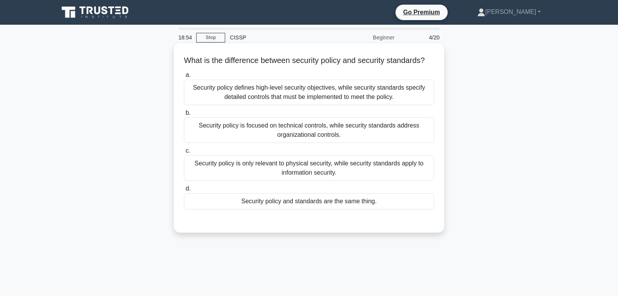
click at [278, 100] on div "Security policy defines high-level security objectives, while security standard…" at bounding box center [309, 92] width 250 height 25
click at [184, 78] on input "a. Security policy defines high-level security objectives, while security stand…" at bounding box center [184, 75] width 0 height 5
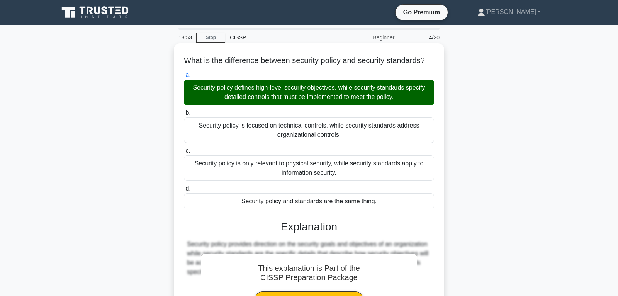
scroll to position [122, 0]
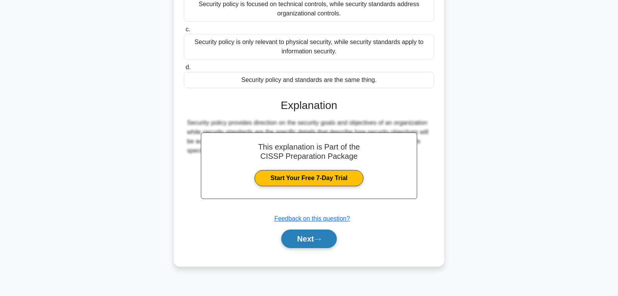
click at [310, 239] on button "Next" at bounding box center [308, 238] width 55 height 19
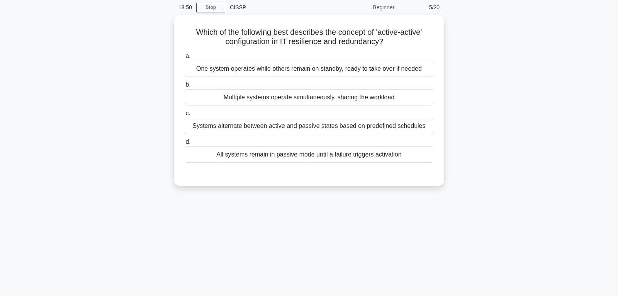
scroll to position [0, 0]
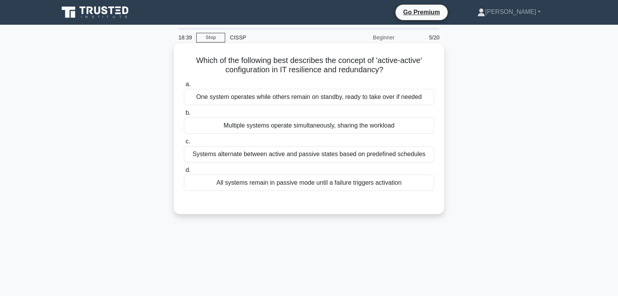
click at [278, 127] on div "Multiple systems operate simultaneously, sharing the workload" at bounding box center [309, 125] width 250 height 16
click at [184, 115] on input "b. Multiple systems operate simultaneously, sharing the workload" at bounding box center [184, 112] width 0 height 5
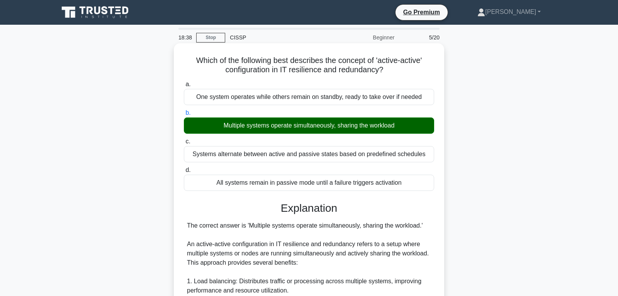
scroll to position [189, 0]
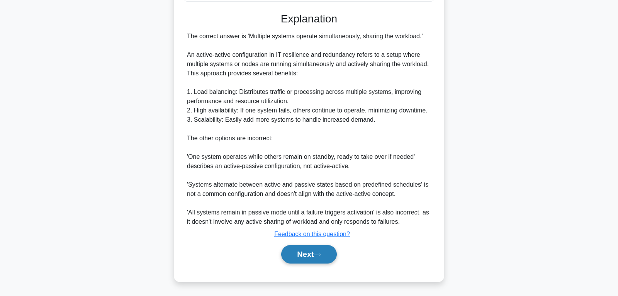
click at [308, 258] on button "Next" at bounding box center [308, 254] width 55 height 19
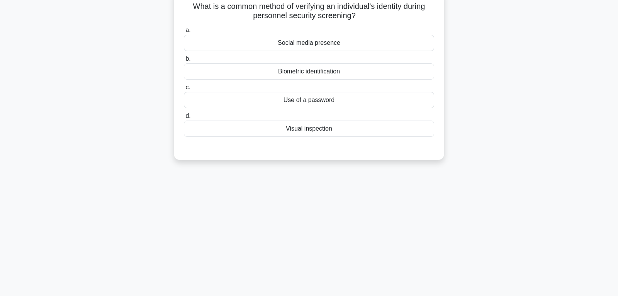
scroll to position [0, 0]
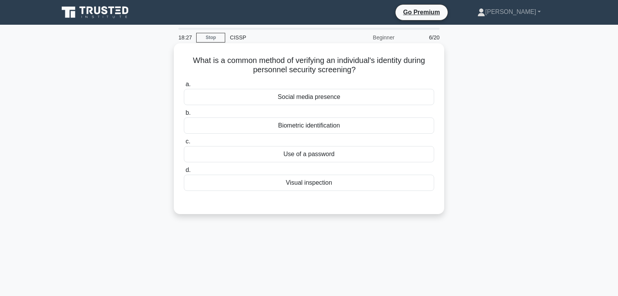
click at [299, 129] on div "Biometric identification" at bounding box center [309, 125] width 250 height 16
click at [184, 115] on input "b. Biometric identification" at bounding box center [184, 112] width 0 height 5
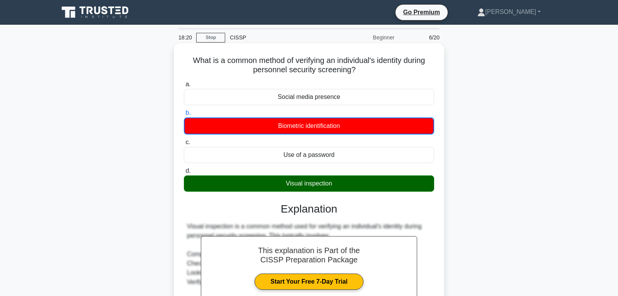
scroll to position [122, 0]
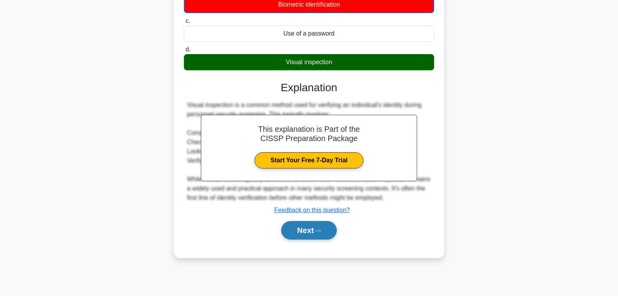
click at [301, 227] on button "Next" at bounding box center [308, 230] width 55 height 19
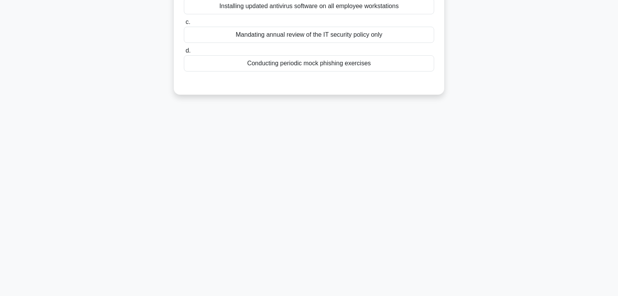
scroll to position [0, 0]
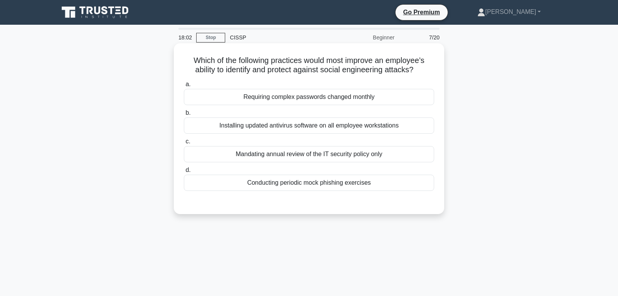
click at [285, 187] on div "Conducting periodic mock phishing exercises" at bounding box center [309, 183] width 250 height 16
click at [184, 173] on input "d. Conducting periodic mock phishing exercises" at bounding box center [184, 170] width 0 height 5
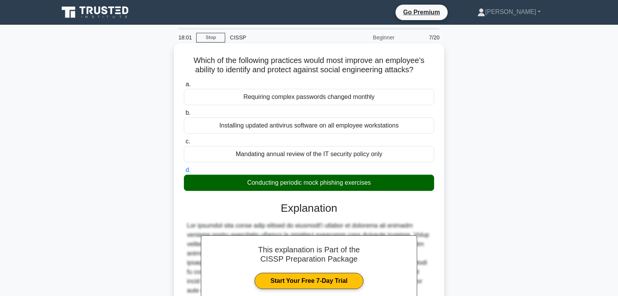
scroll to position [143, 0]
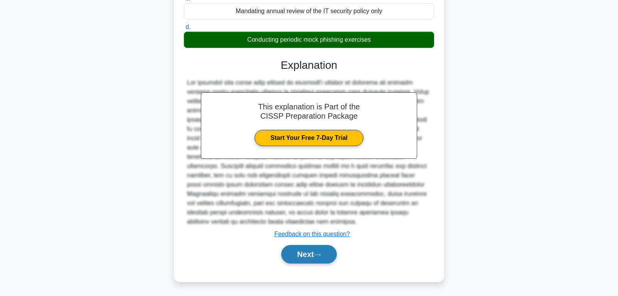
click at [311, 255] on button "Next" at bounding box center [308, 254] width 55 height 19
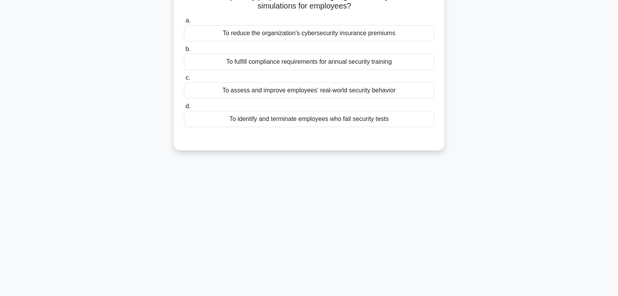
scroll to position [0, 0]
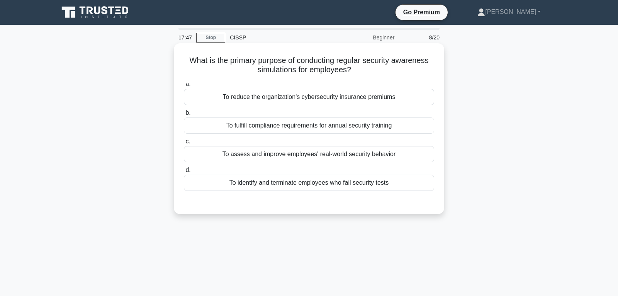
click at [263, 158] on div "To assess and improve employees' real-world security behavior" at bounding box center [309, 154] width 250 height 16
click at [184, 144] on input "c. To assess and improve employees' real-world security behavior" at bounding box center [184, 141] width 0 height 5
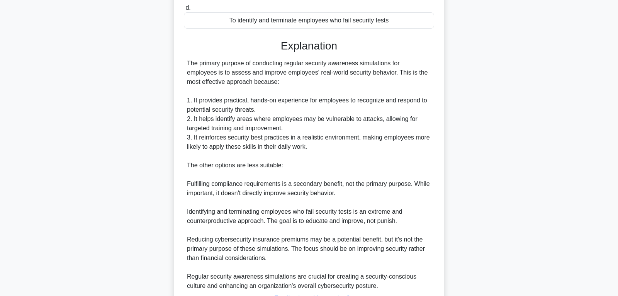
scroll to position [226, 0]
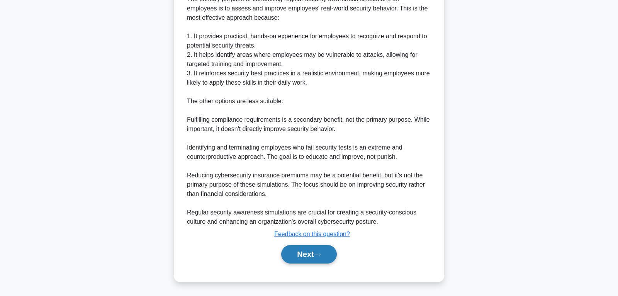
click at [307, 255] on button "Next" at bounding box center [308, 254] width 55 height 19
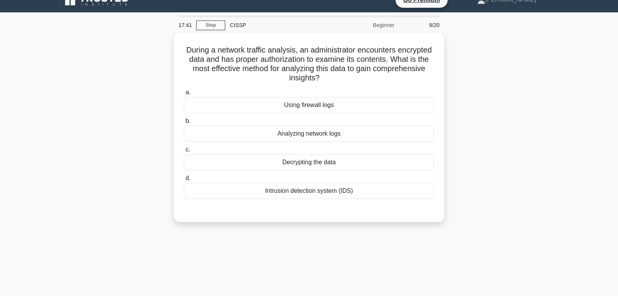
scroll to position [0, 0]
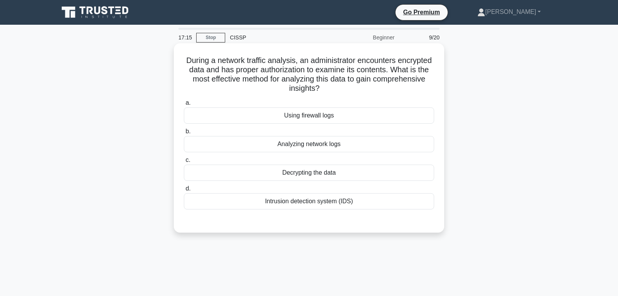
click at [305, 174] on div "Decrypting the data" at bounding box center [309, 173] width 250 height 16
click at [184, 163] on input "c. Decrypting the data" at bounding box center [184, 160] width 0 height 5
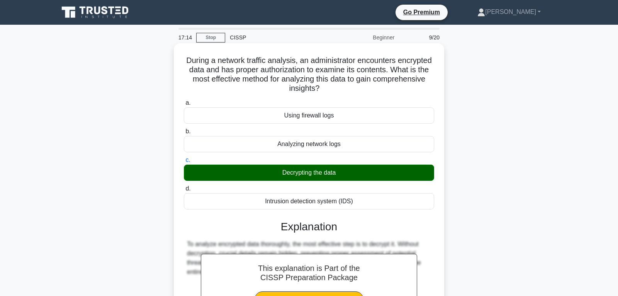
scroll to position [122, 0]
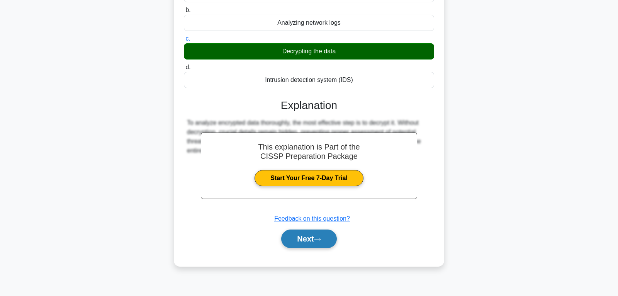
click at [304, 239] on button "Next" at bounding box center [308, 238] width 55 height 19
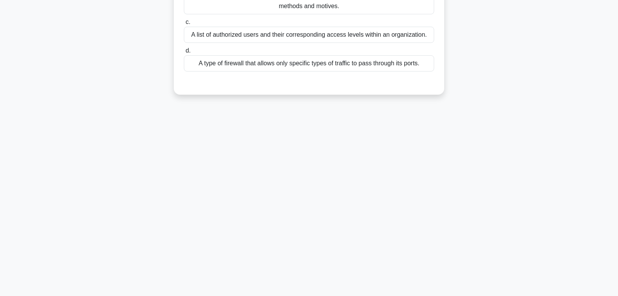
scroll to position [0, 0]
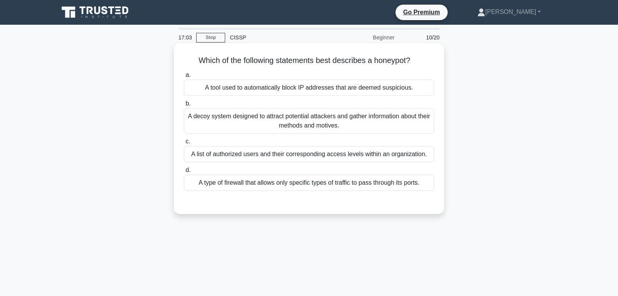
click at [298, 129] on div "A decoy system designed to attract potential attackers and gather information a…" at bounding box center [309, 120] width 250 height 25
click at [184, 106] on input "b. A decoy system designed to attract potential attackers and gather informatio…" at bounding box center [184, 103] width 0 height 5
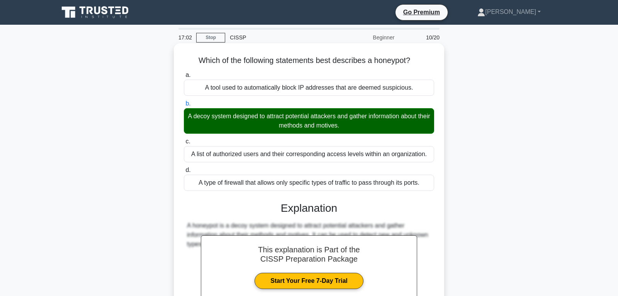
scroll to position [122, 0]
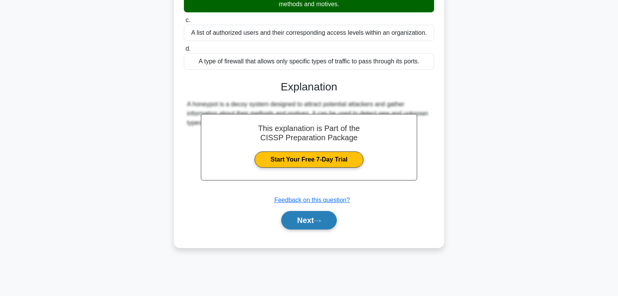
click at [310, 219] on button "Next" at bounding box center [308, 220] width 55 height 19
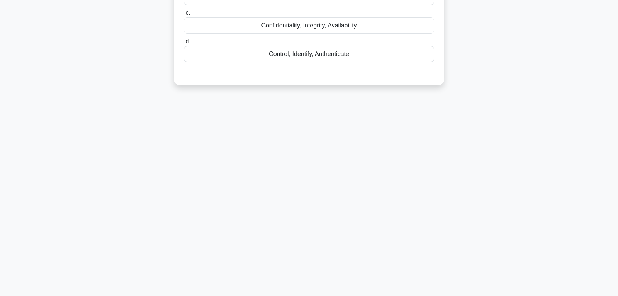
scroll to position [0, 0]
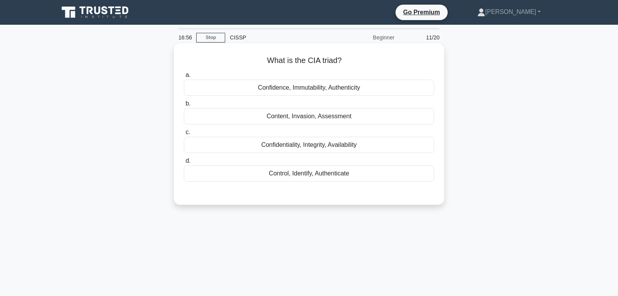
click at [281, 149] on div "Confidentiality, Integrity, Availability" at bounding box center [309, 145] width 250 height 16
click at [184, 135] on input "c. Confidentiality, Integrity, Availability" at bounding box center [184, 132] width 0 height 5
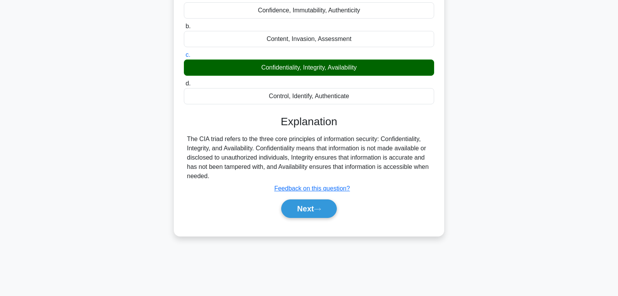
scroll to position [122, 0]
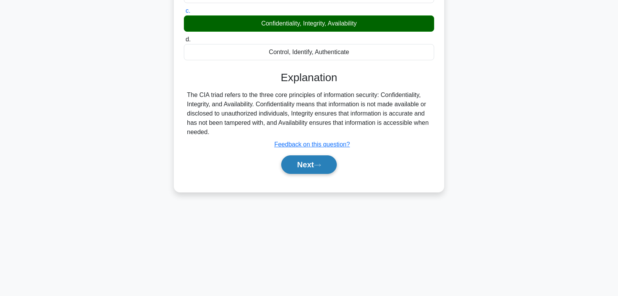
click at [314, 168] on button "Next" at bounding box center [308, 164] width 55 height 19
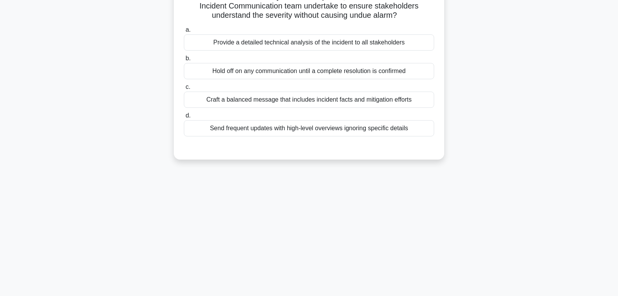
scroll to position [41, 0]
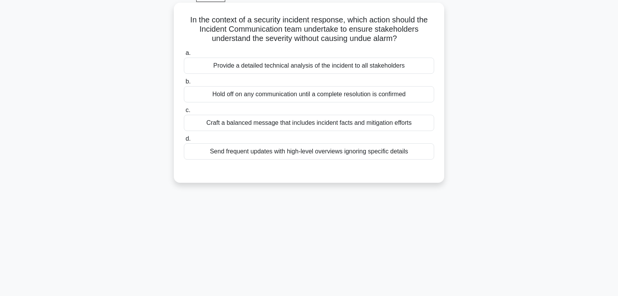
click at [229, 127] on div "Craft a balanced message that includes incident facts and mitigation efforts" at bounding box center [309, 123] width 250 height 16
click at [184, 113] on input "c. Craft a balanced message that includes incident facts and mitigation efforts" at bounding box center [184, 110] width 0 height 5
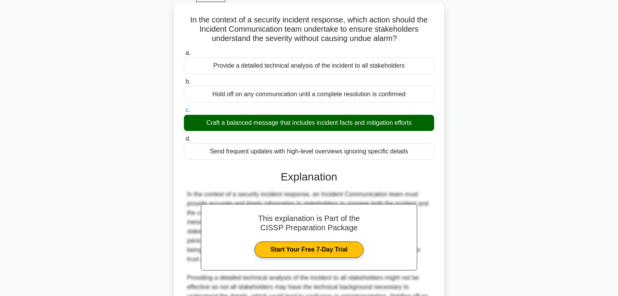
scroll to position [189, 0]
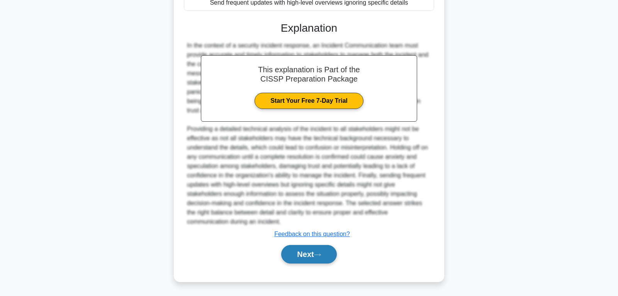
click at [315, 256] on button "Next" at bounding box center [308, 254] width 55 height 19
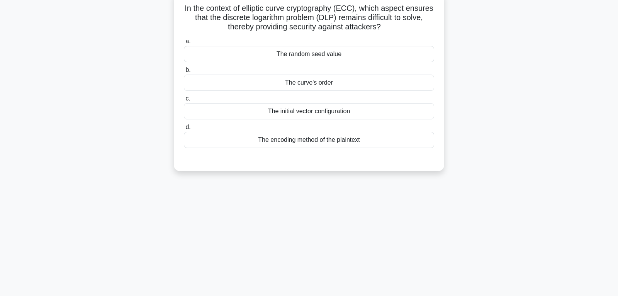
scroll to position [0, 0]
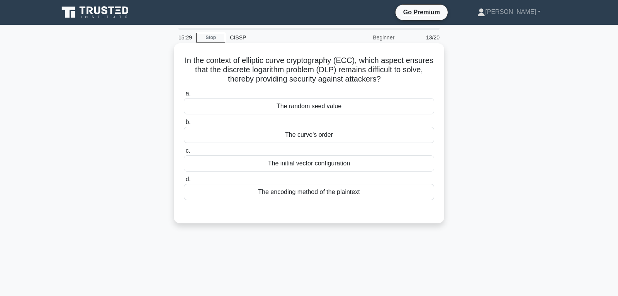
drag, startPoint x: 227, startPoint y: 73, endPoint x: 389, endPoint y: 78, distance: 161.5
click at [389, 78] on h5 "In the context of elliptic curve cryptography (ECC), which aspect ensures that …" at bounding box center [309, 70] width 252 height 29
click at [306, 76] on h5 "In the context of elliptic curve cryptography (ECC), which aspect ensures that …" at bounding box center [309, 70] width 252 height 29
click at [321, 163] on div "The initial vector configuration" at bounding box center [309, 163] width 250 height 16
click at [184, 153] on input "c. The initial vector configuration" at bounding box center [184, 150] width 0 height 5
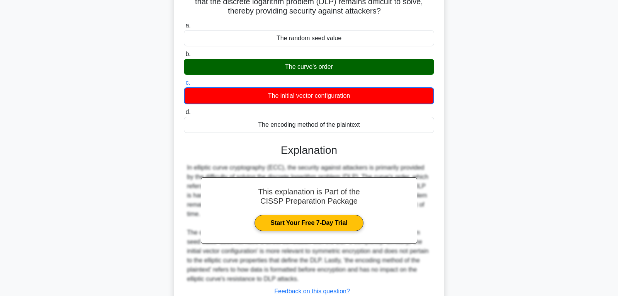
scroll to position [41, 0]
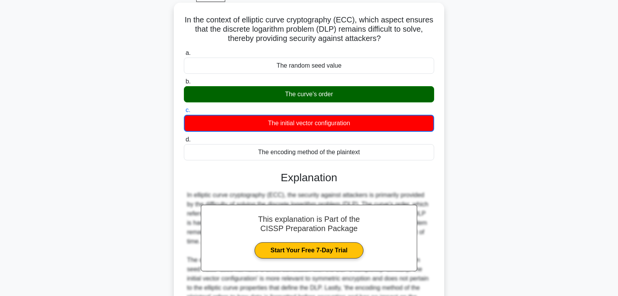
drag, startPoint x: 188, startPoint y: 24, endPoint x: 375, endPoint y: 149, distance: 224.6
click at [375, 149] on div "In the context of elliptic curve cryptography (ECC), which aspect ensures that …" at bounding box center [309, 184] width 264 height 357
copy div "a. The random seed value b. The curve's order c. The initial vector configurati…"
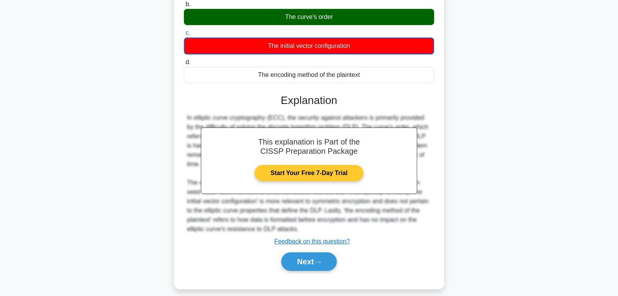
scroll to position [125, 0]
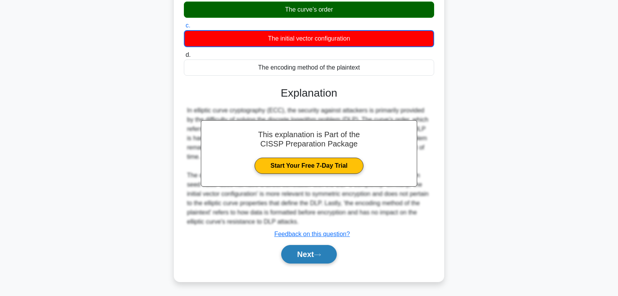
click at [309, 251] on button "Next" at bounding box center [308, 254] width 55 height 19
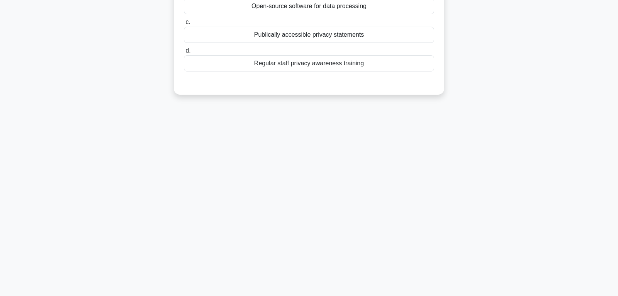
scroll to position [0, 0]
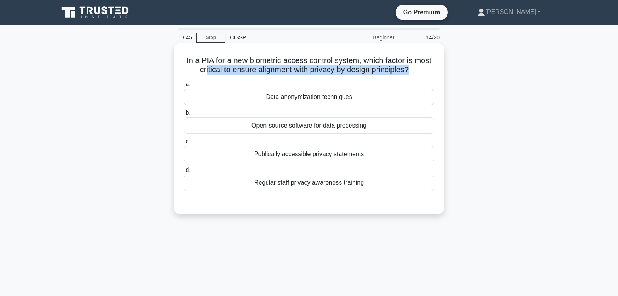
drag, startPoint x: 204, startPoint y: 72, endPoint x: 409, endPoint y: 75, distance: 204.3
click at [409, 75] on h5 "In a PIA for a new biometric access control system, which factor is most critic…" at bounding box center [309, 65] width 252 height 19
click at [286, 98] on div "Data anonymization techniques" at bounding box center [309, 97] width 250 height 16
click at [184, 87] on input "a. Data anonymization techniques" at bounding box center [184, 84] width 0 height 5
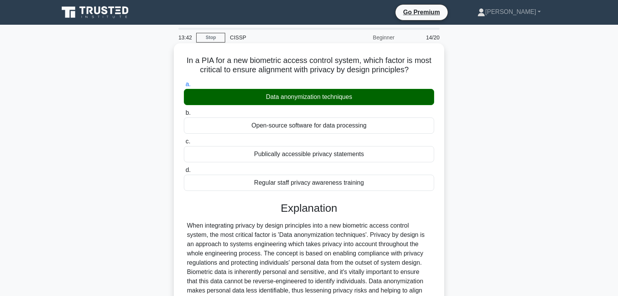
scroll to position [153, 0]
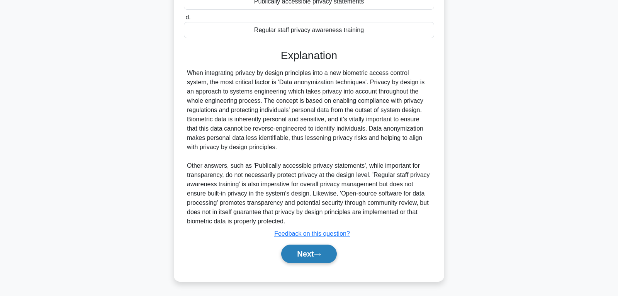
click at [307, 254] on button "Next" at bounding box center [308, 253] width 55 height 19
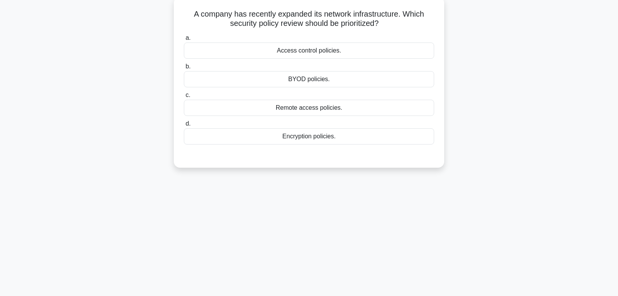
scroll to position [0, 0]
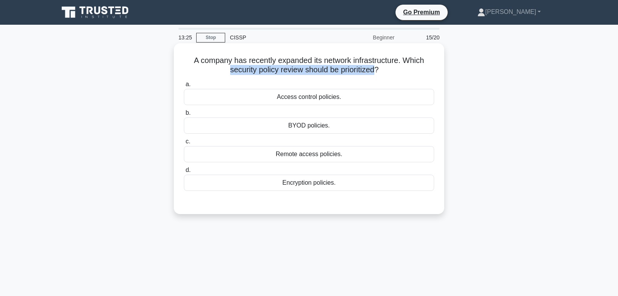
drag, startPoint x: 231, startPoint y: 71, endPoint x: 375, endPoint y: 75, distance: 144.9
click at [375, 75] on h5 "A company has recently expanded its network infrastructure. Which security poli…" at bounding box center [309, 65] width 252 height 19
click at [292, 183] on div "Encryption policies." at bounding box center [309, 183] width 250 height 16
click at [184, 173] on input "d. Encryption policies." at bounding box center [184, 170] width 0 height 5
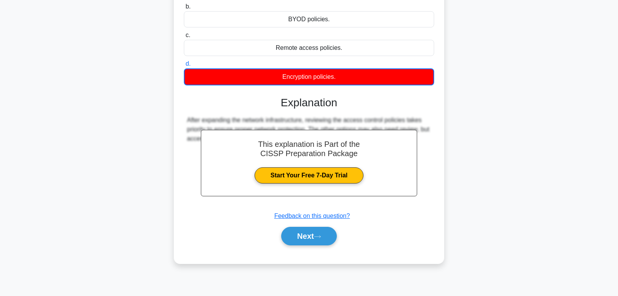
scroll to position [122, 0]
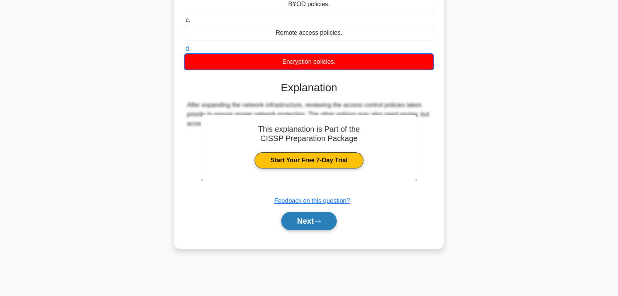
click at [312, 221] on button "Next" at bounding box center [308, 221] width 55 height 19
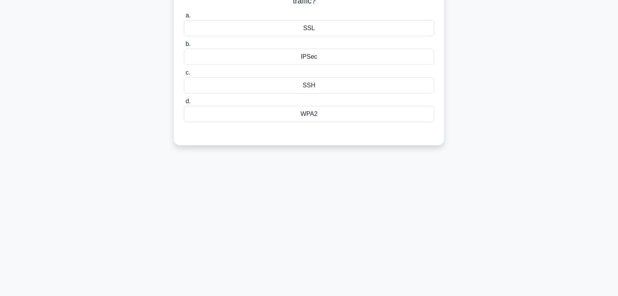
scroll to position [0, 0]
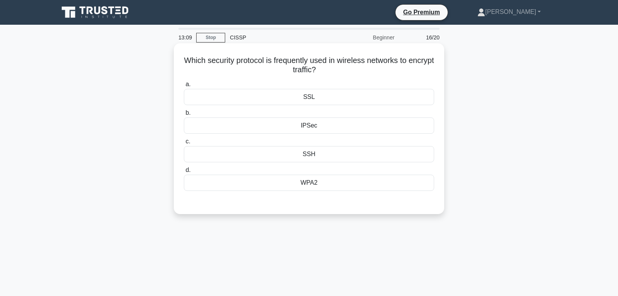
click at [307, 187] on div "WPA2" at bounding box center [309, 183] width 250 height 16
click at [184, 173] on input "d. WPA2" at bounding box center [184, 170] width 0 height 5
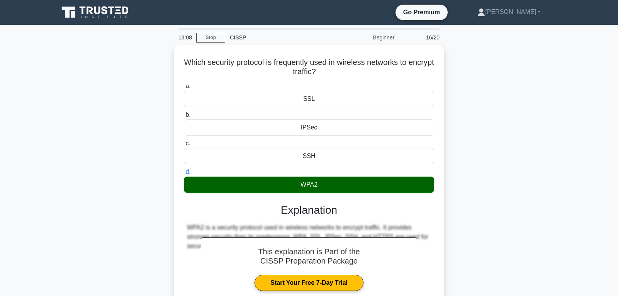
scroll to position [122, 0]
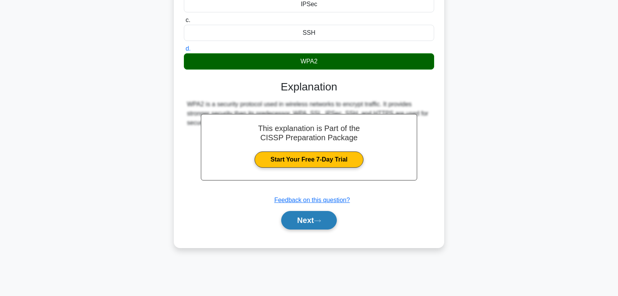
click at [316, 223] on button "Next" at bounding box center [308, 220] width 55 height 19
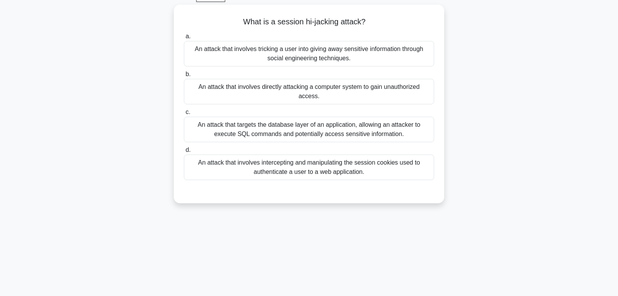
scroll to position [0, 0]
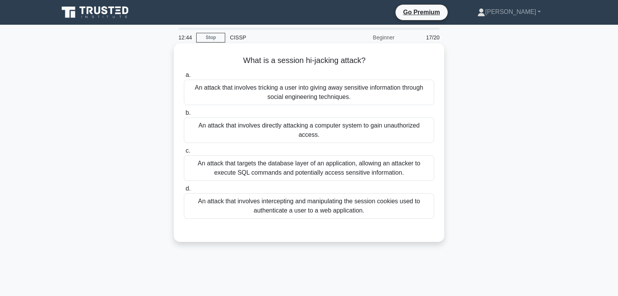
click at [294, 193] on div "An attack that involves intercepting and manipulating the session cookies used …" at bounding box center [309, 205] width 250 height 25
click at [184, 191] on input "d. An attack that involves intercepting and manipulating the session cookies us…" at bounding box center [184, 188] width 0 height 5
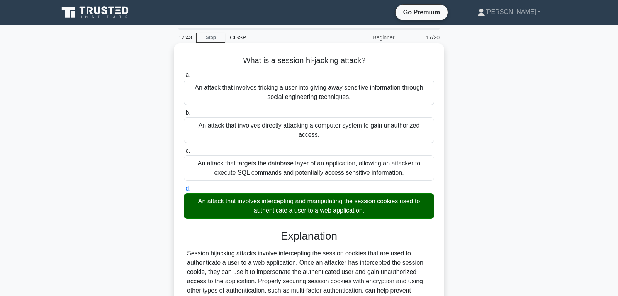
scroll to position [122, 0]
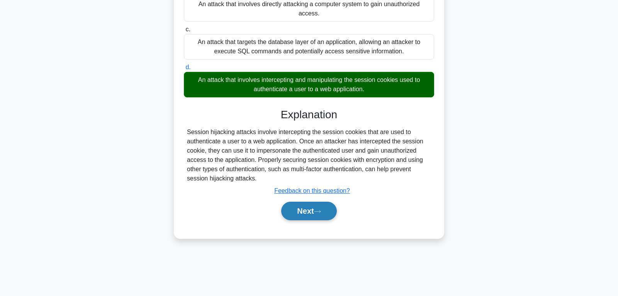
click at [307, 202] on button "Next" at bounding box center [308, 211] width 55 height 19
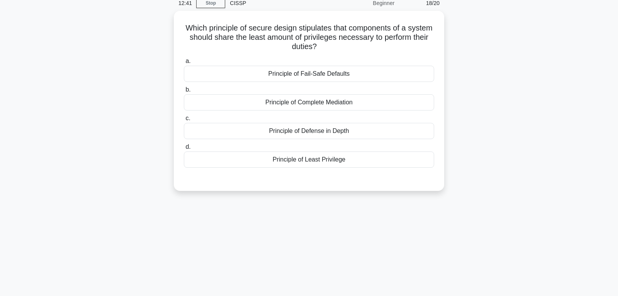
scroll to position [0, 0]
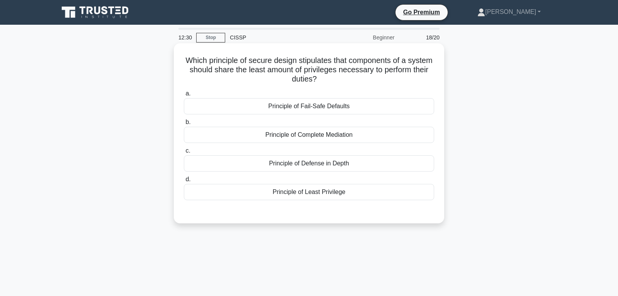
click at [310, 193] on div "Principle of Least Privilege" at bounding box center [309, 192] width 250 height 16
click at [184, 182] on input "d. Principle of Least Privilege" at bounding box center [184, 179] width 0 height 5
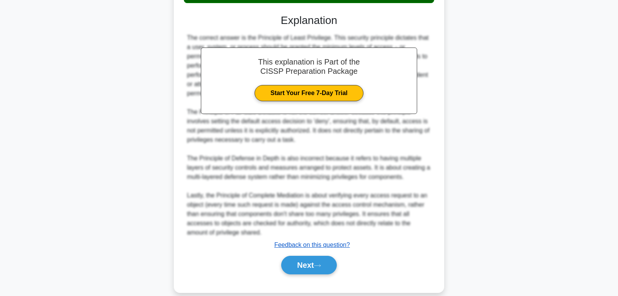
scroll to position [203, 0]
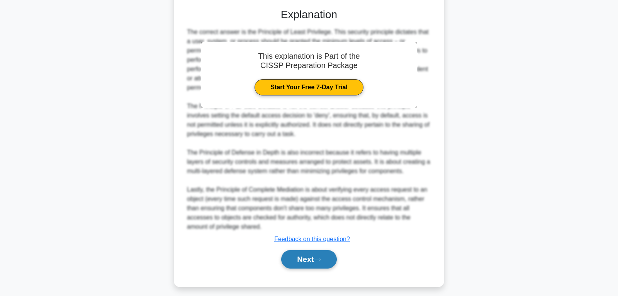
click at [322, 256] on button "Next" at bounding box center [308, 259] width 55 height 19
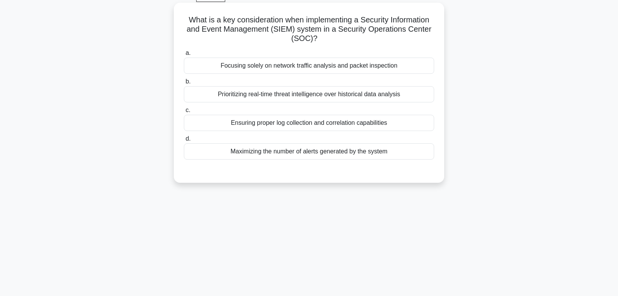
scroll to position [0, 0]
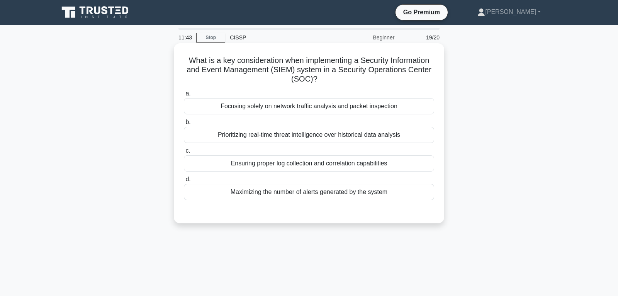
click at [304, 161] on div "Ensuring proper log collection and correlation capabilities" at bounding box center [309, 163] width 250 height 16
click at [184, 153] on input "c. Ensuring proper log collection and correlation capabilities" at bounding box center [184, 150] width 0 height 5
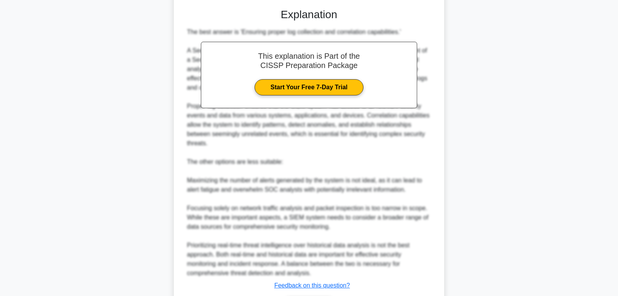
scroll to position [255, 0]
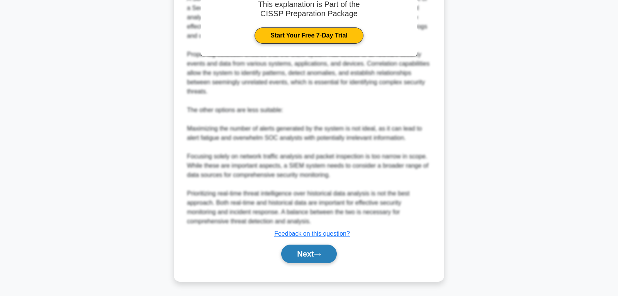
click at [308, 255] on button "Next" at bounding box center [308, 253] width 55 height 19
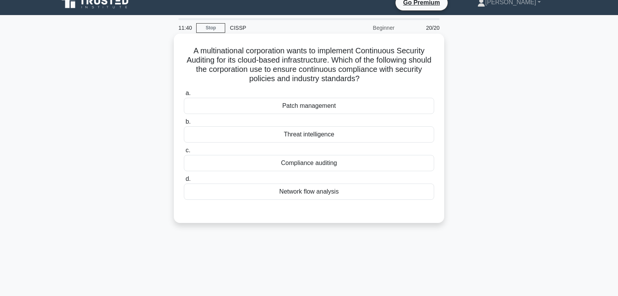
scroll to position [0, 0]
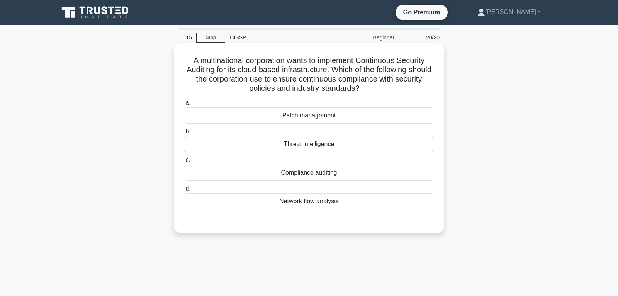
click at [326, 177] on div "Compliance auditing" at bounding box center [309, 173] width 250 height 16
click at [184, 163] on input "c. Compliance auditing" at bounding box center [184, 160] width 0 height 5
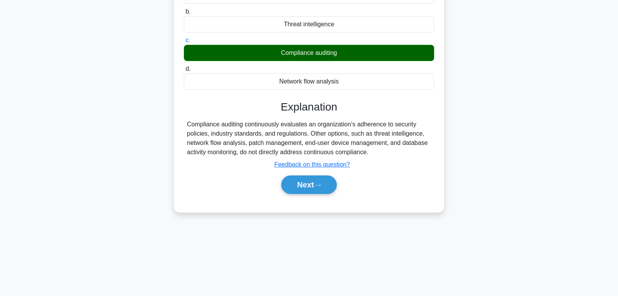
scroll to position [122, 0]
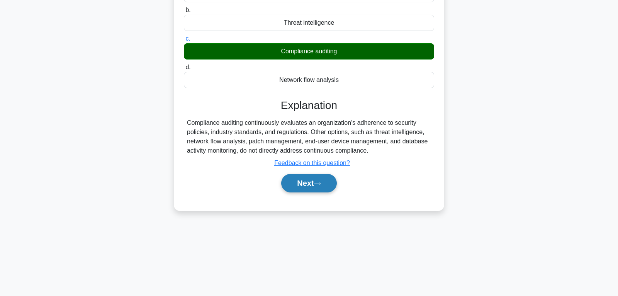
click at [310, 181] on button "Next" at bounding box center [308, 183] width 55 height 19
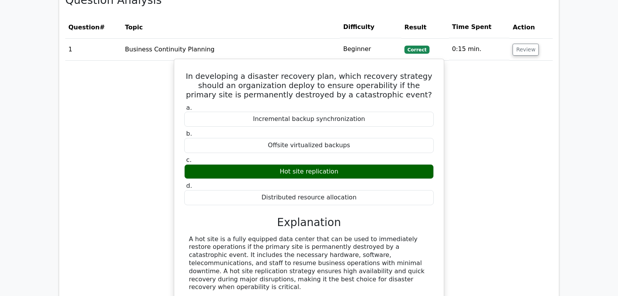
scroll to position [973, 0]
